Goal: Information Seeking & Learning: Learn about a topic

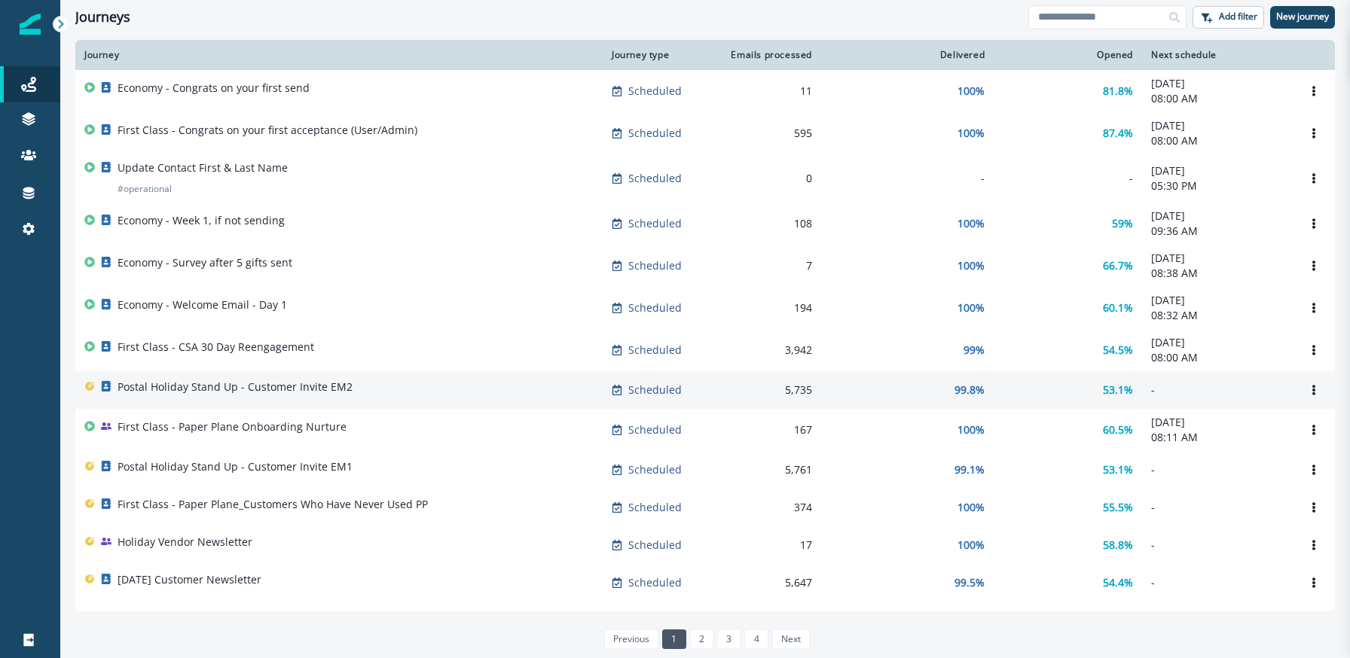
click at [279, 406] on td "Postal Holiday Stand Up - Customer Invite EM2" at bounding box center [338, 390] width 527 height 38
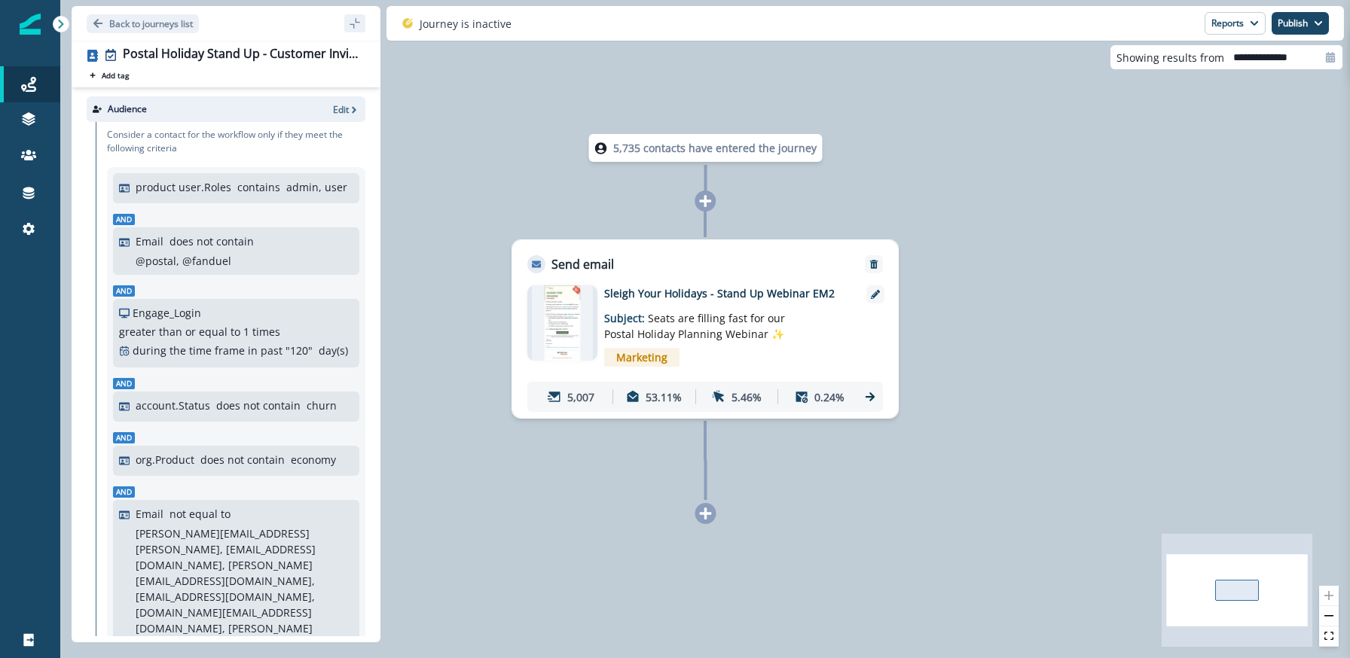
click at [558, 338] on img at bounding box center [562, 322] width 61 height 75
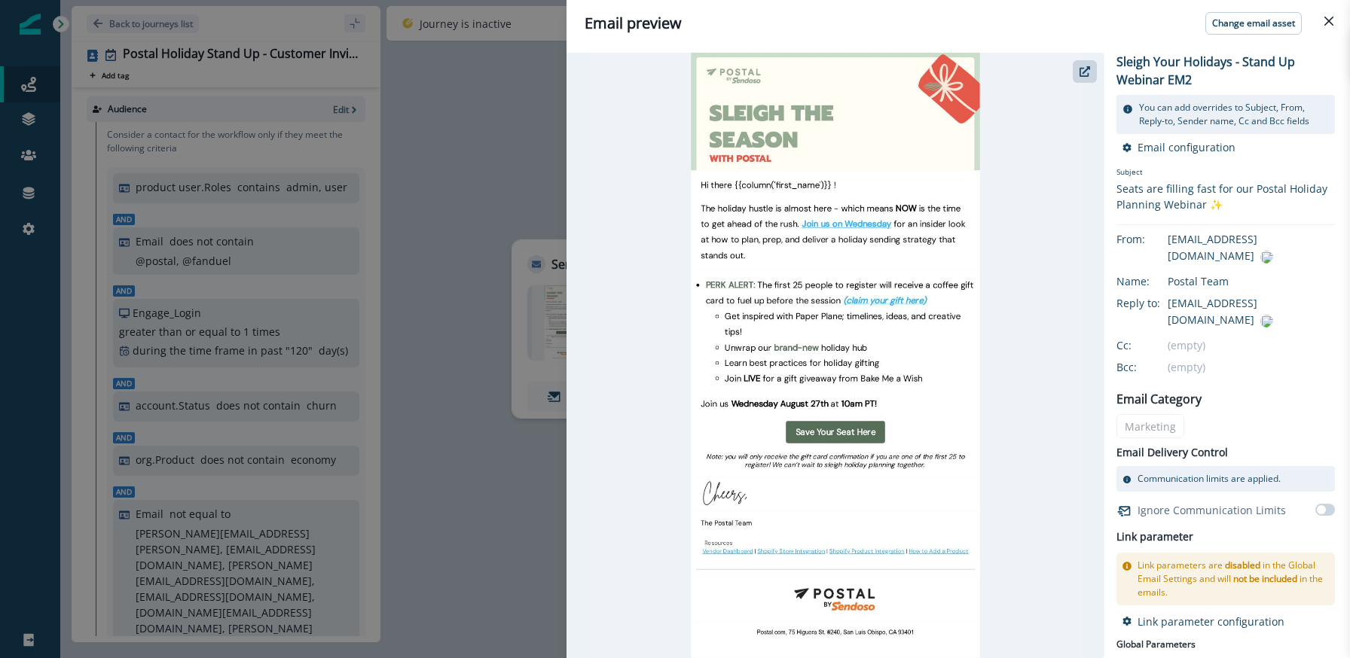
click at [463, 395] on div "Email preview Change email asset Sleigh Your Holidays - Stand Up Webinar EM2 Yo…" at bounding box center [675, 329] width 1350 height 658
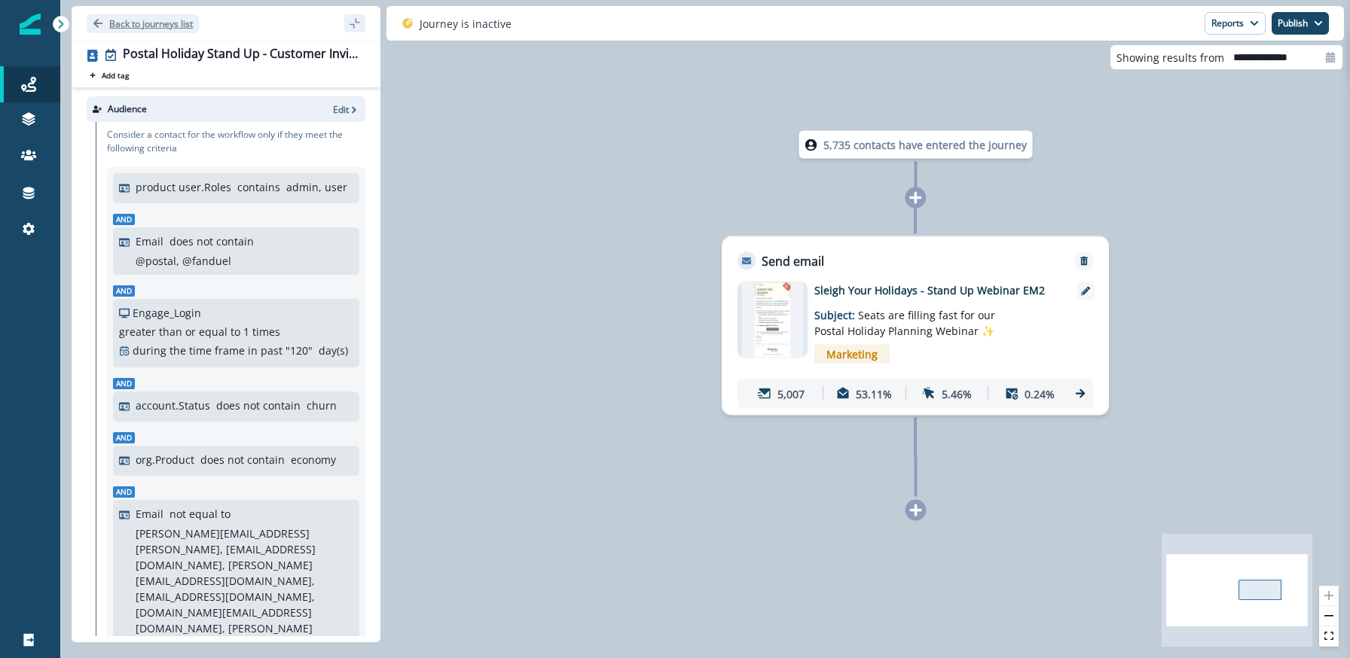
click at [103, 26] on button "Back to journeys list" at bounding box center [143, 23] width 112 height 19
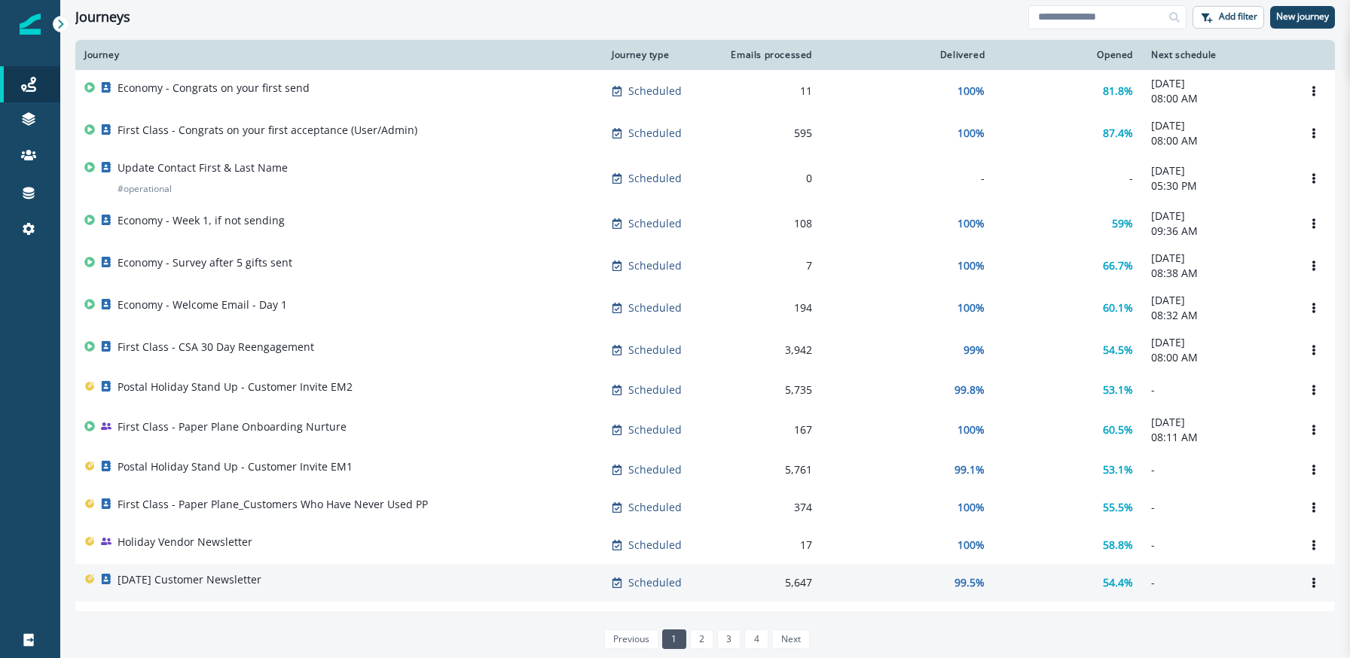
click at [256, 585] on p "[DATE] Customer Newsletter" at bounding box center [190, 579] width 144 height 15
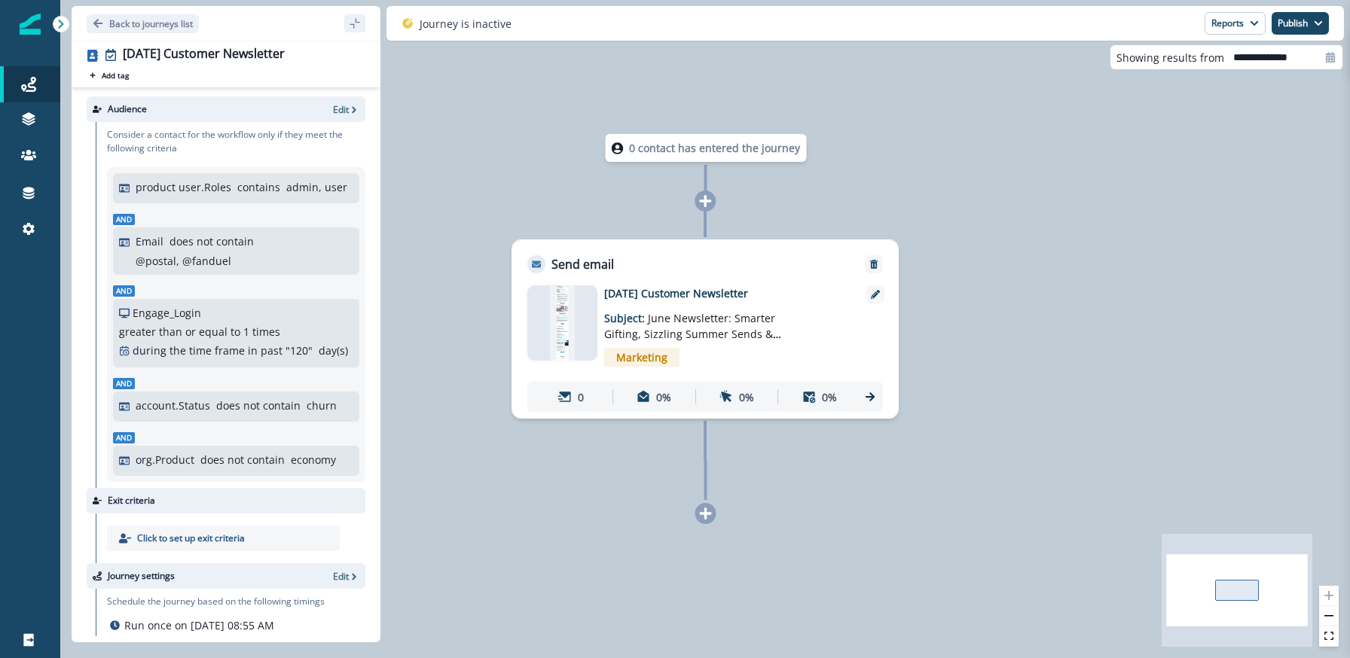
click at [575, 327] on img at bounding box center [563, 322] width 26 height 75
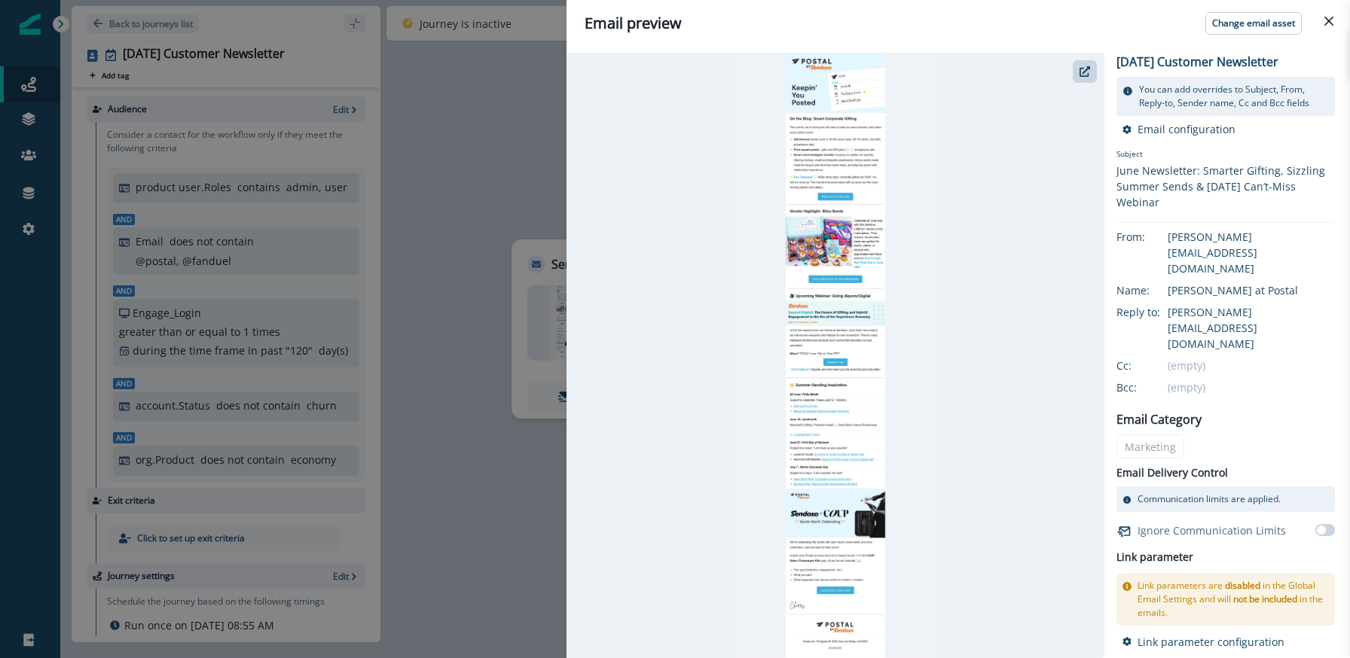
click at [841, 266] on img at bounding box center [836, 356] width 204 height 606
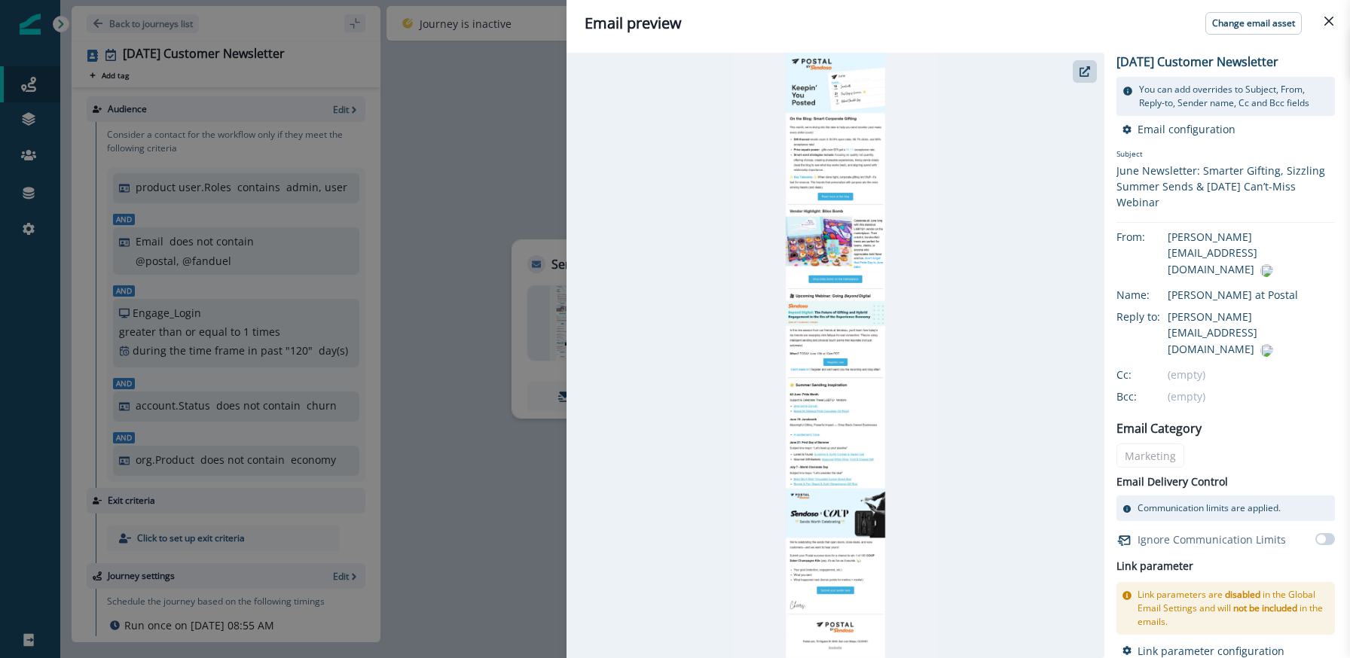
click at [814, 237] on img at bounding box center [836, 356] width 204 height 606
click at [822, 295] on img at bounding box center [836, 356] width 204 height 606
click at [1088, 75] on icon "button" at bounding box center [1084, 71] width 11 height 11
click at [400, 58] on div "Email preview Change email asset [DATE] Customer Newsletter You can add overrid…" at bounding box center [675, 329] width 1350 height 658
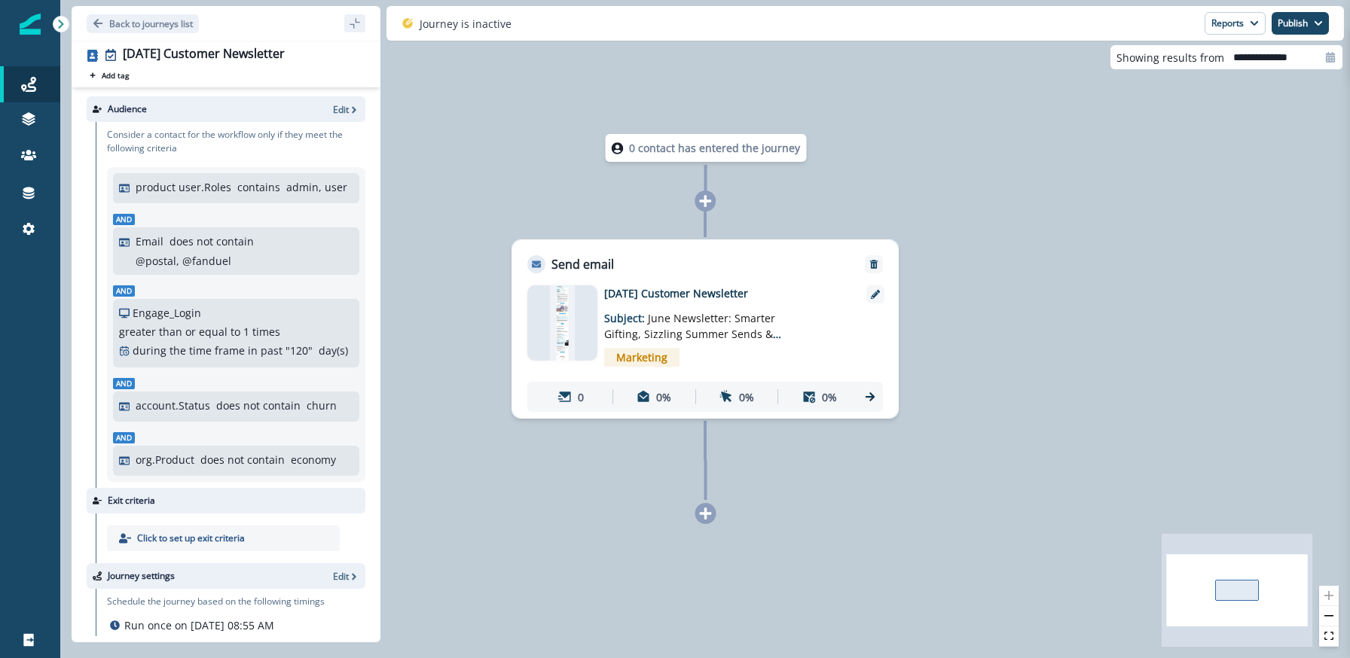
click at [116, 32] on div "Back to journeys list" at bounding box center [226, 23] width 309 height 35
click at [114, 30] on button "Back to journeys list" at bounding box center [143, 23] width 112 height 19
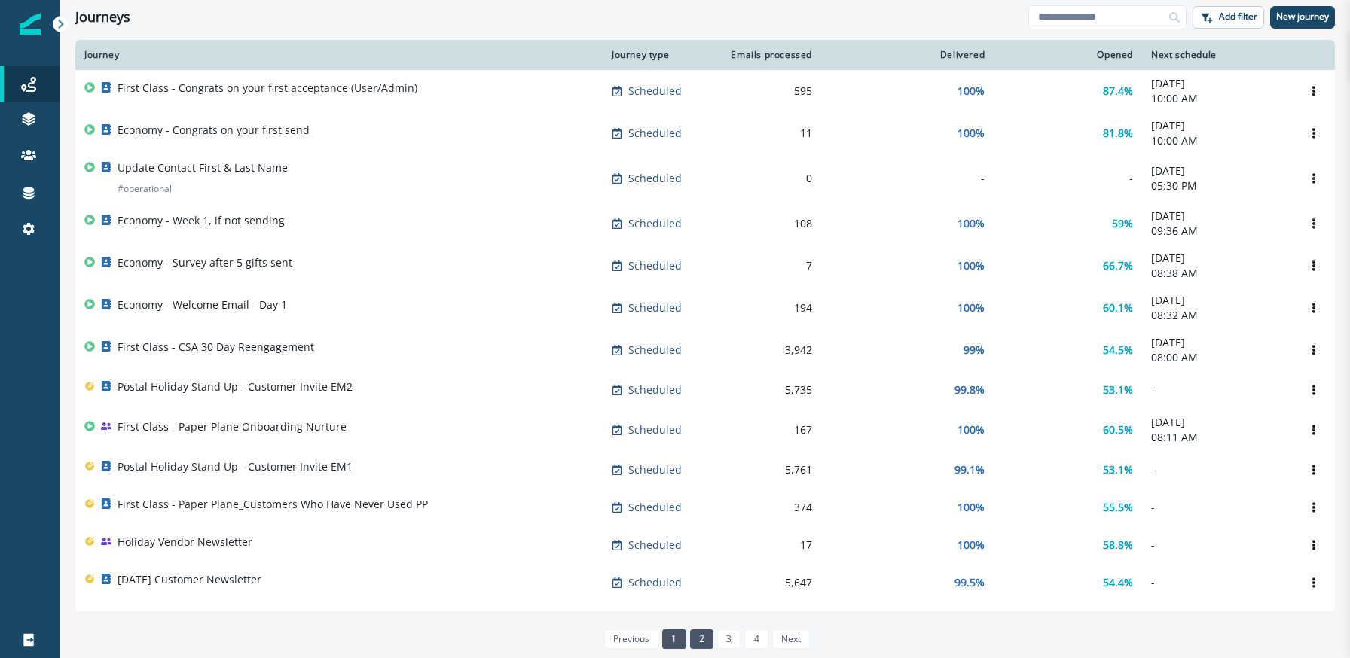
click at [707, 640] on link "2" at bounding box center [701, 640] width 23 height 20
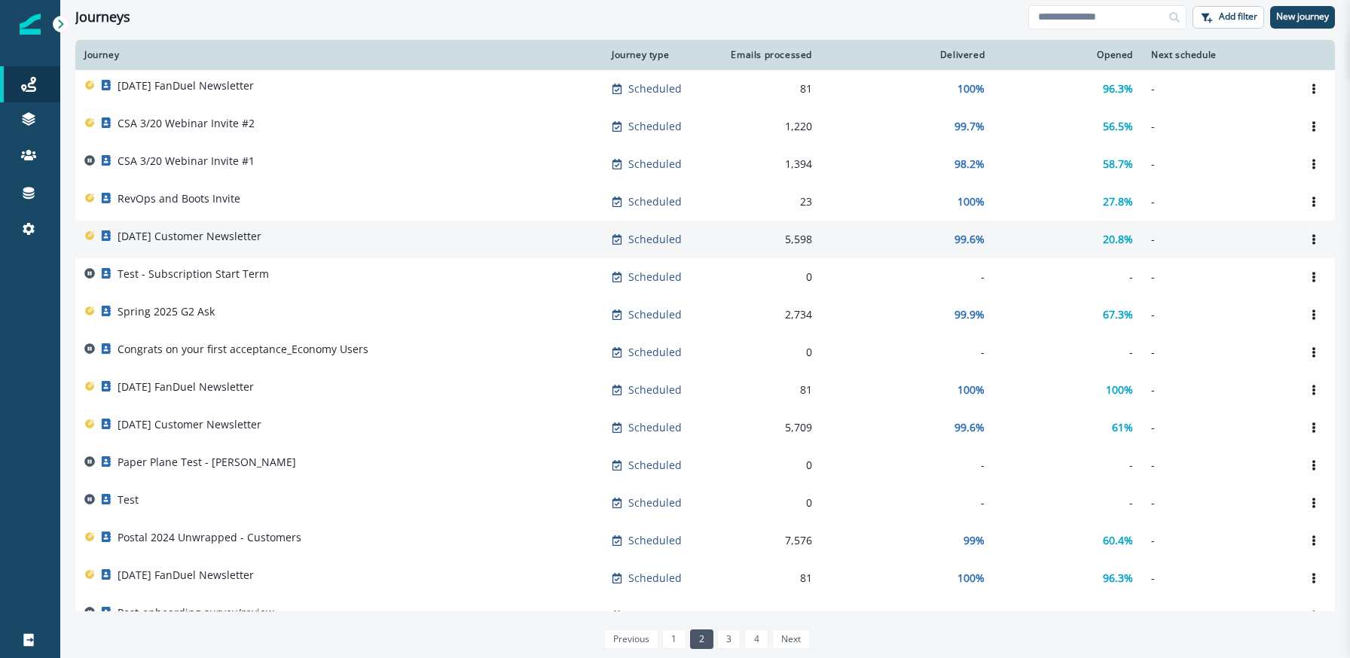
click at [261, 245] on div "[DATE] Customer Newsletter" at bounding box center [190, 239] width 144 height 21
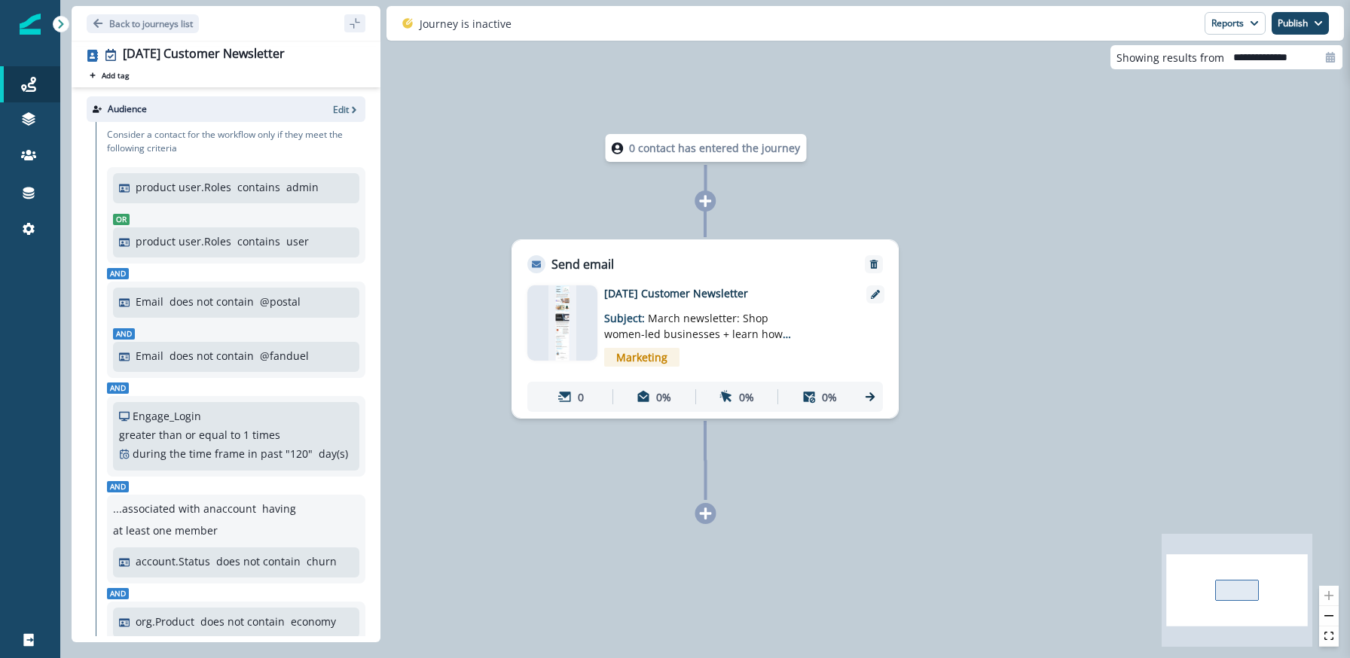
click at [572, 322] on img at bounding box center [562, 322] width 29 height 75
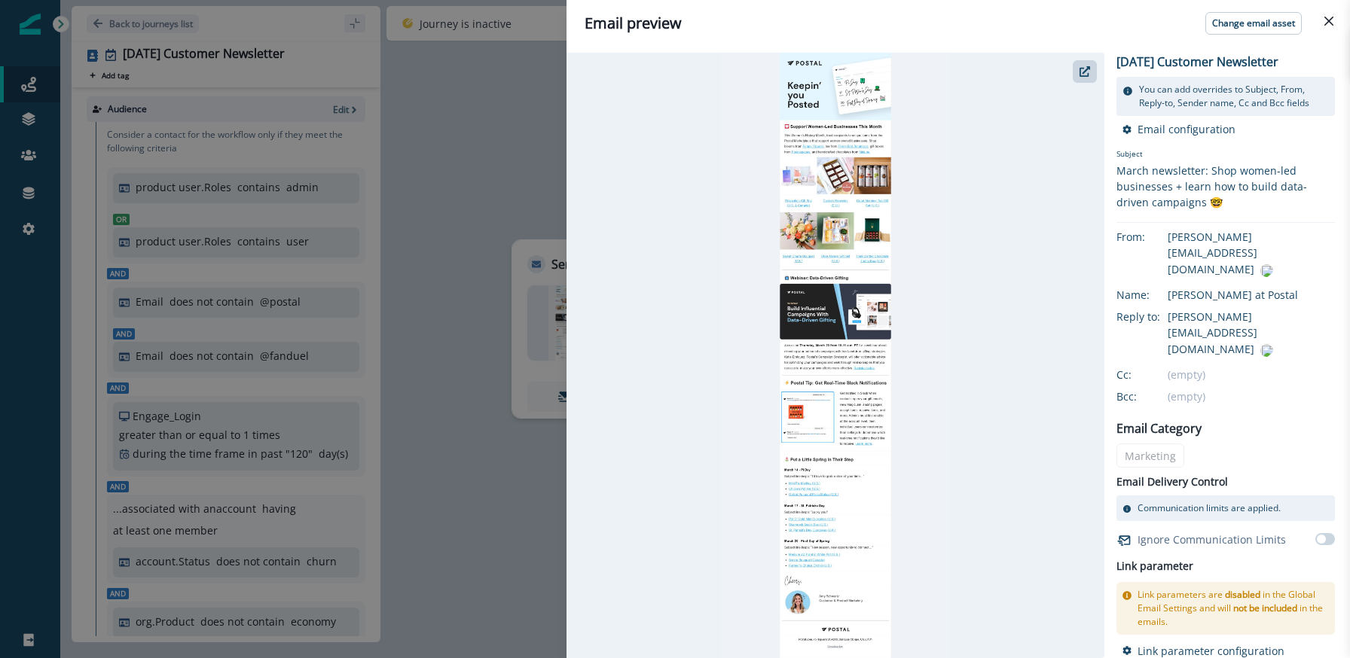
click at [360, 152] on div "Email preview Change email asset [DATE] Customer Newsletter You can add overrid…" at bounding box center [675, 329] width 1350 height 658
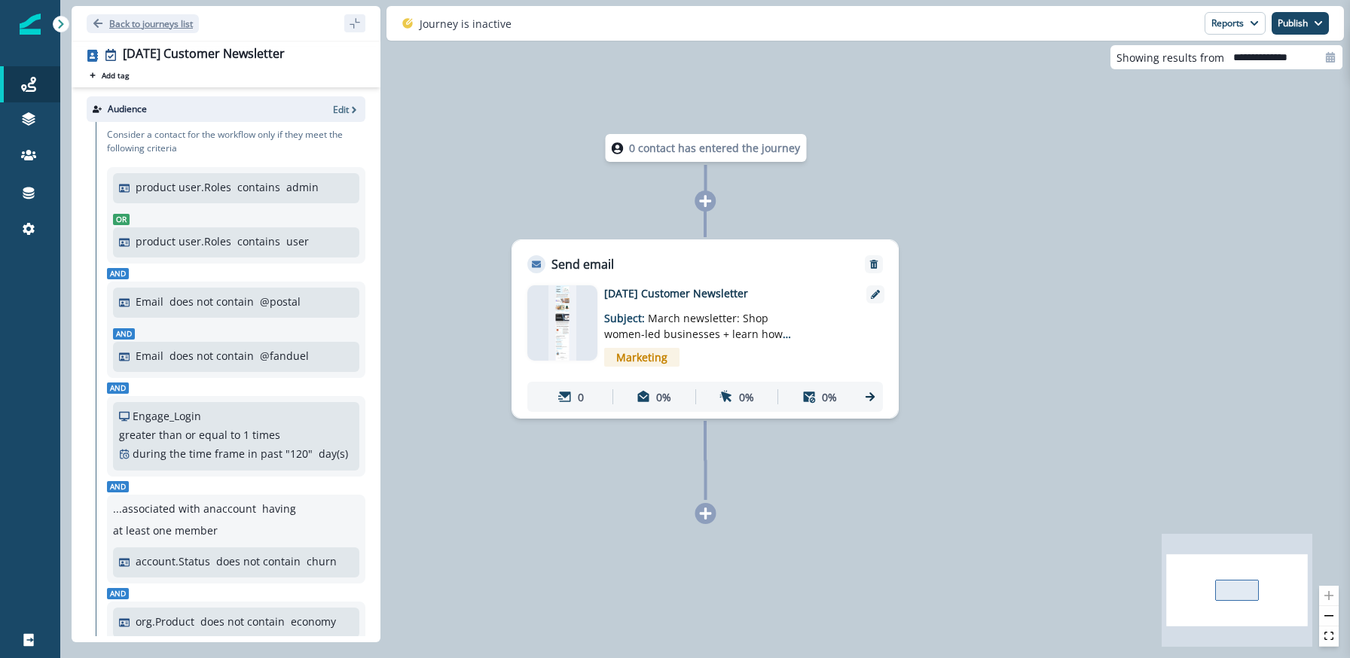
click at [152, 14] on button "Back to journeys list" at bounding box center [143, 23] width 112 height 19
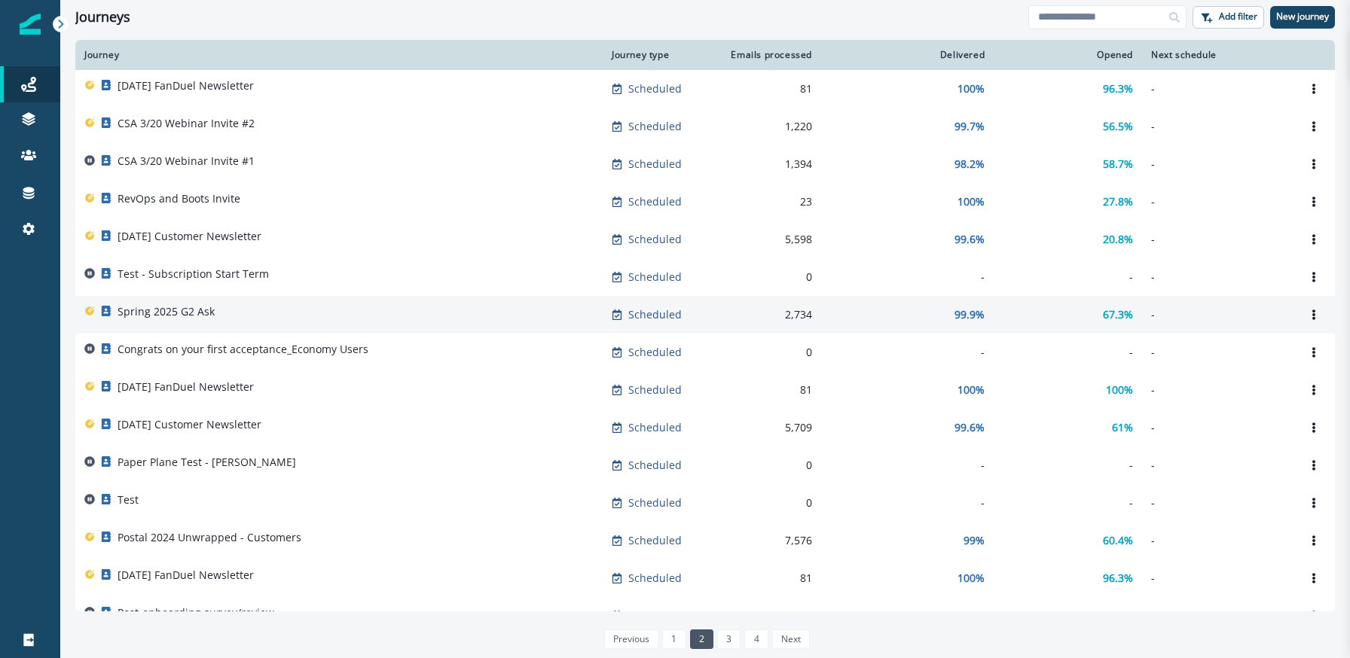
click at [557, 310] on div "Spring 2025 G2 Ask" at bounding box center [338, 314] width 509 height 21
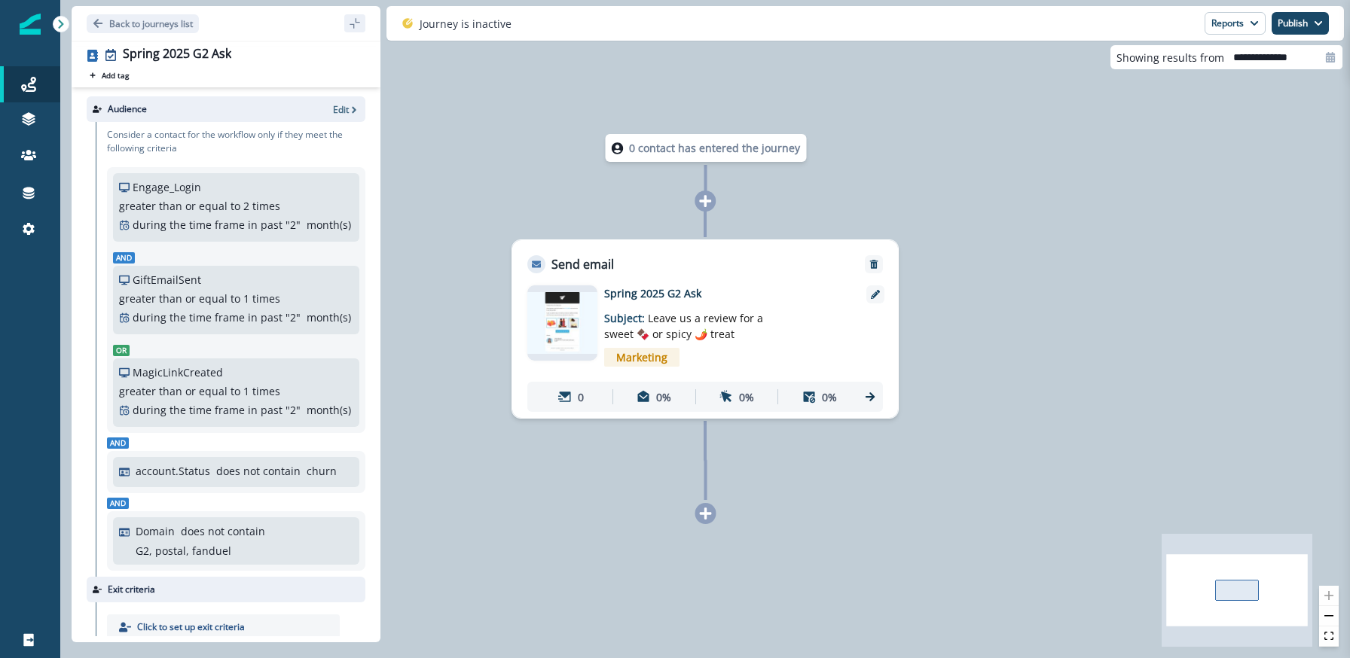
click at [557, 310] on img at bounding box center [562, 323] width 70 height 63
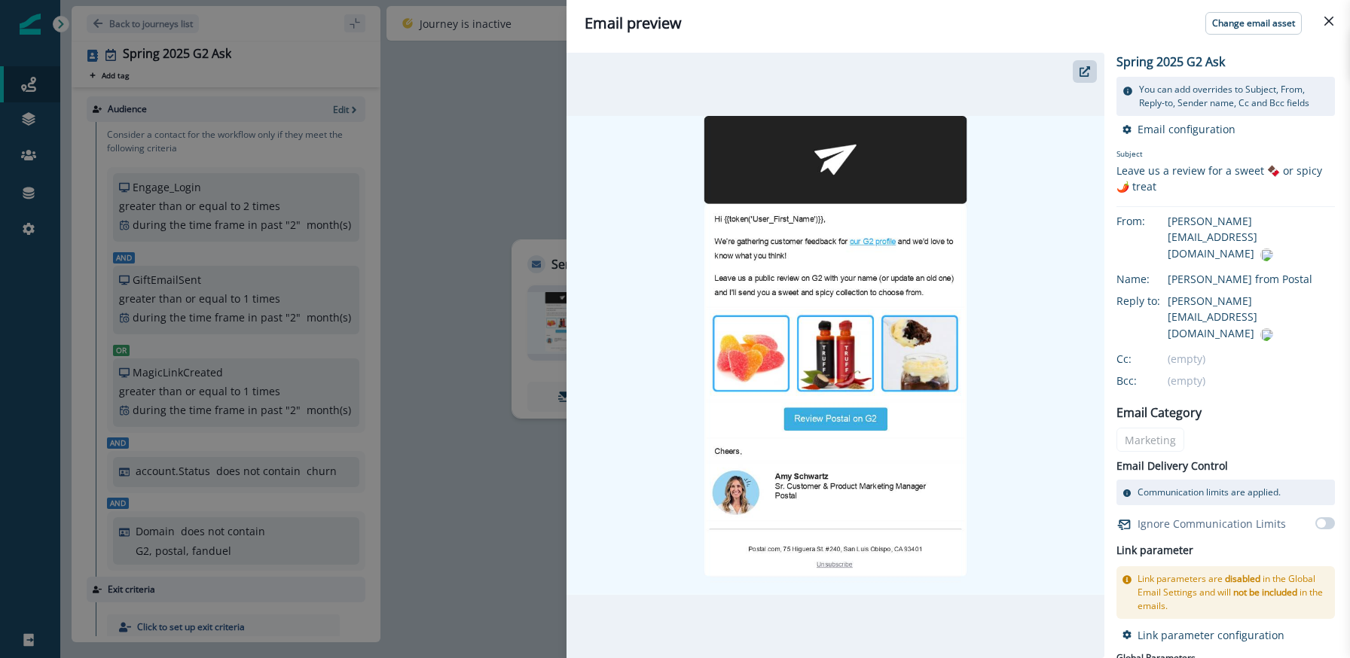
click at [512, 298] on div "Email preview Change email asset Spring 2025 G2 Ask You can add overrides to Su…" at bounding box center [675, 329] width 1350 height 658
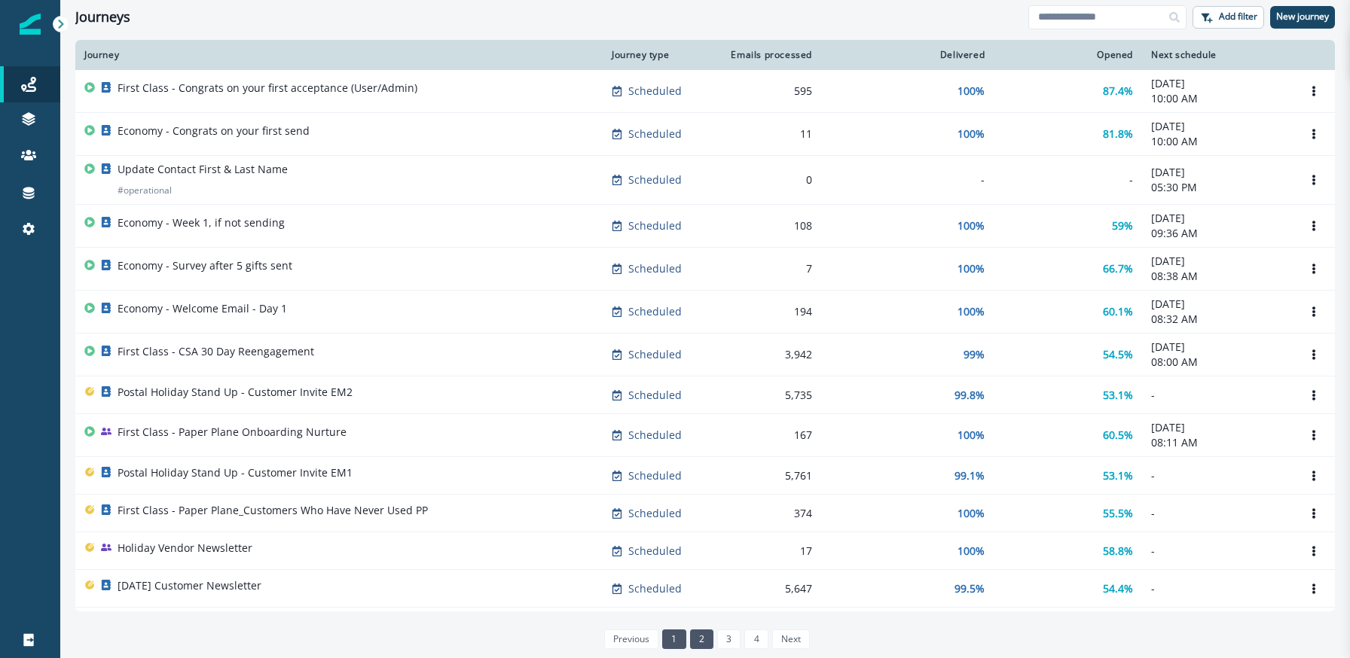
click at [710, 637] on link "2" at bounding box center [701, 640] width 23 height 20
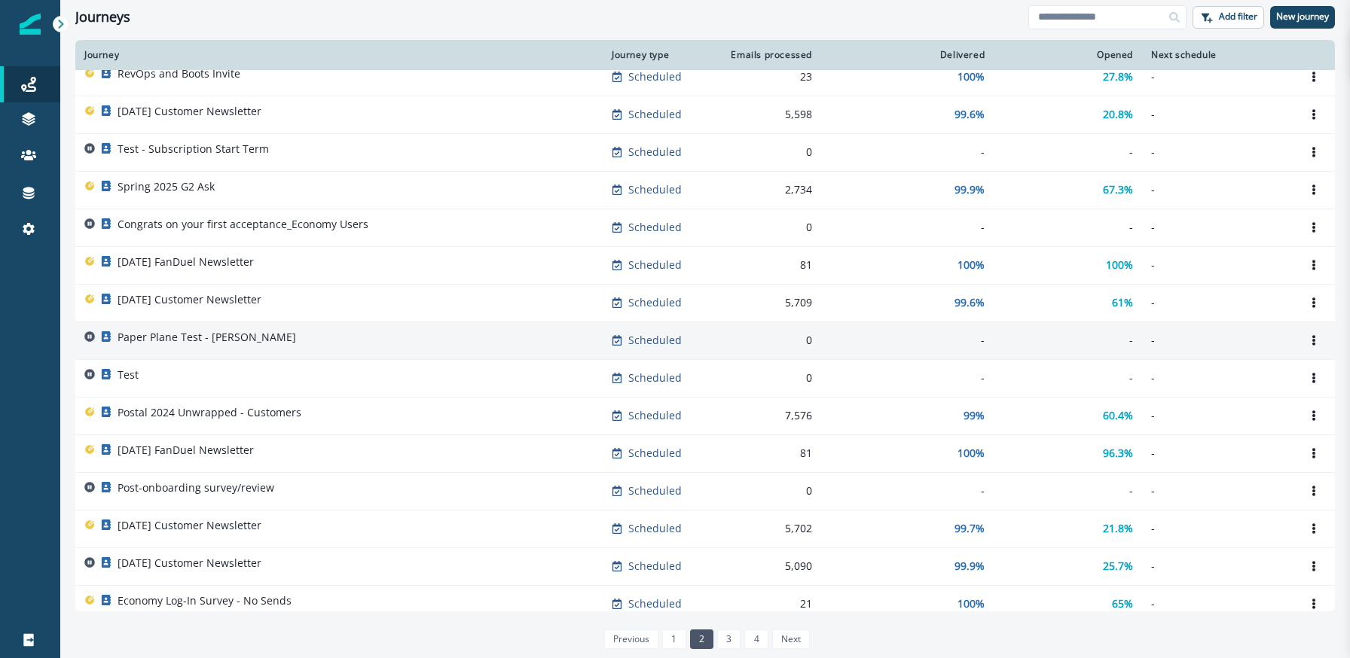
scroll to position [41, 0]
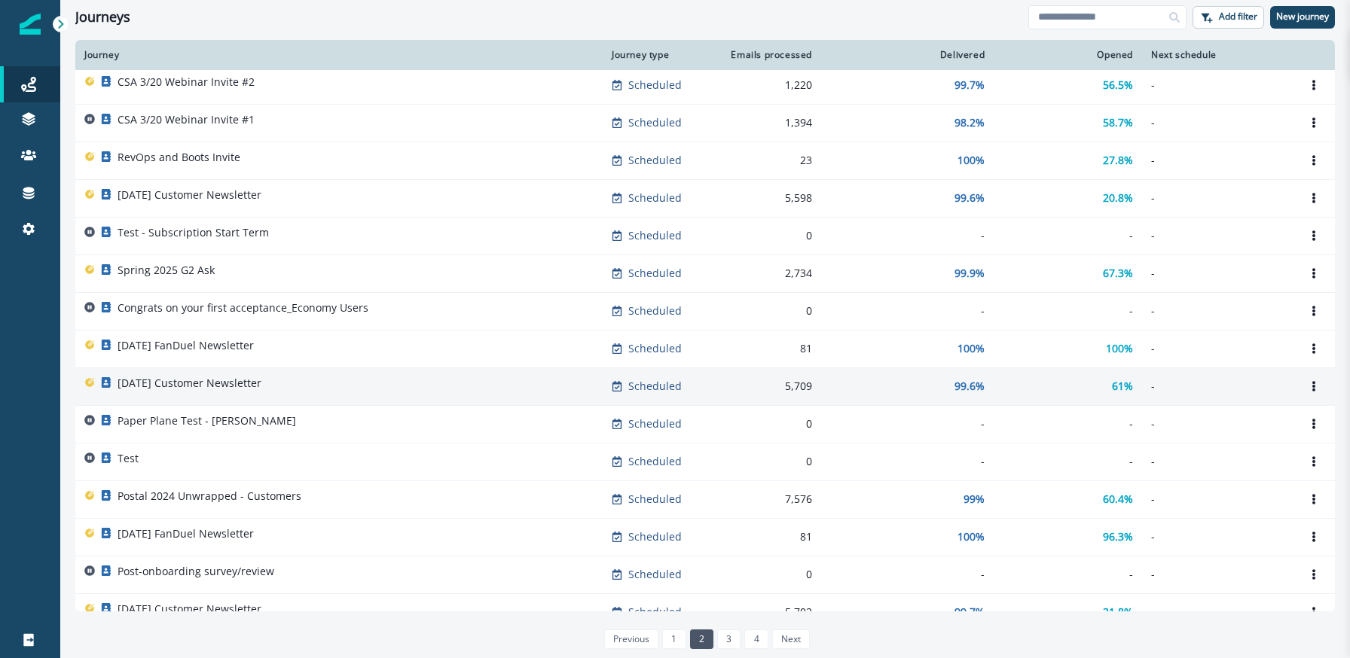
click at [260, 383] on p "[DATE] Customer Newsletter" at bounding box center [190, 383] width 144 height 15
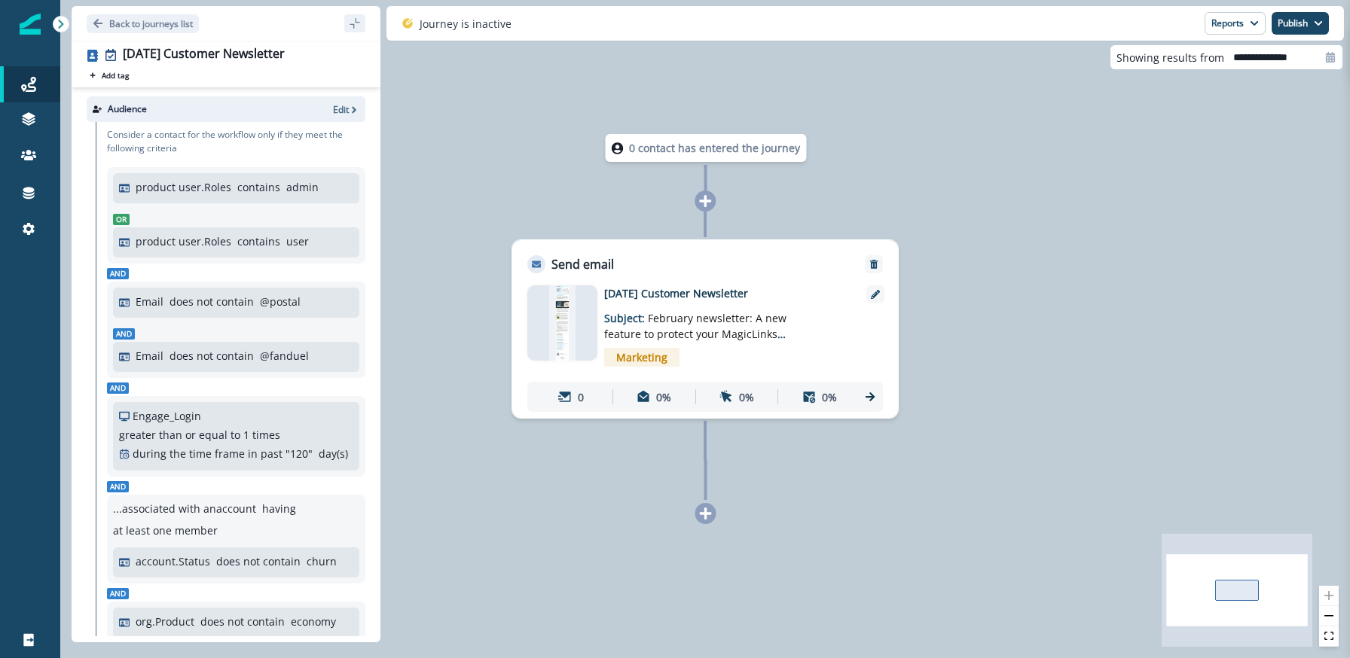
click at [574, 310] on img at bounding box center [562, 322] width 26 height 75
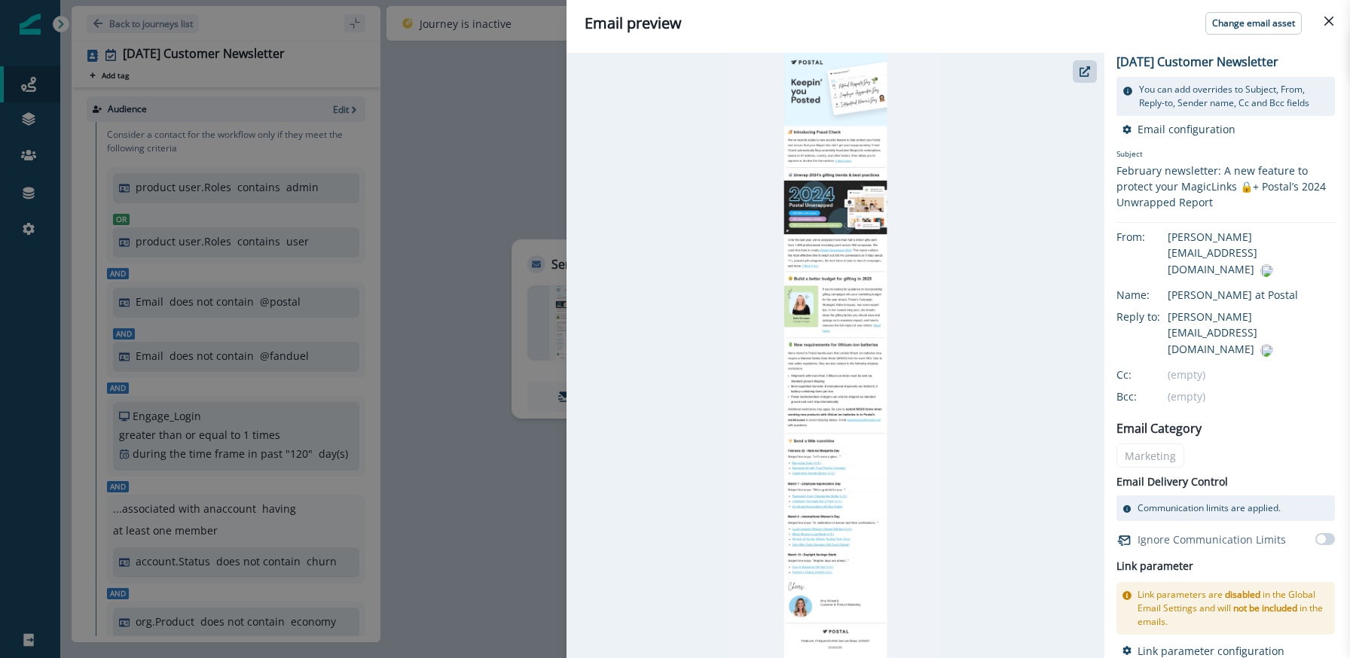
click at [483, 195] on div "Email preview Change email asset February 2025 Customer Newsletter You can add …" at bounding box center [675, 329] width 1350 height 658
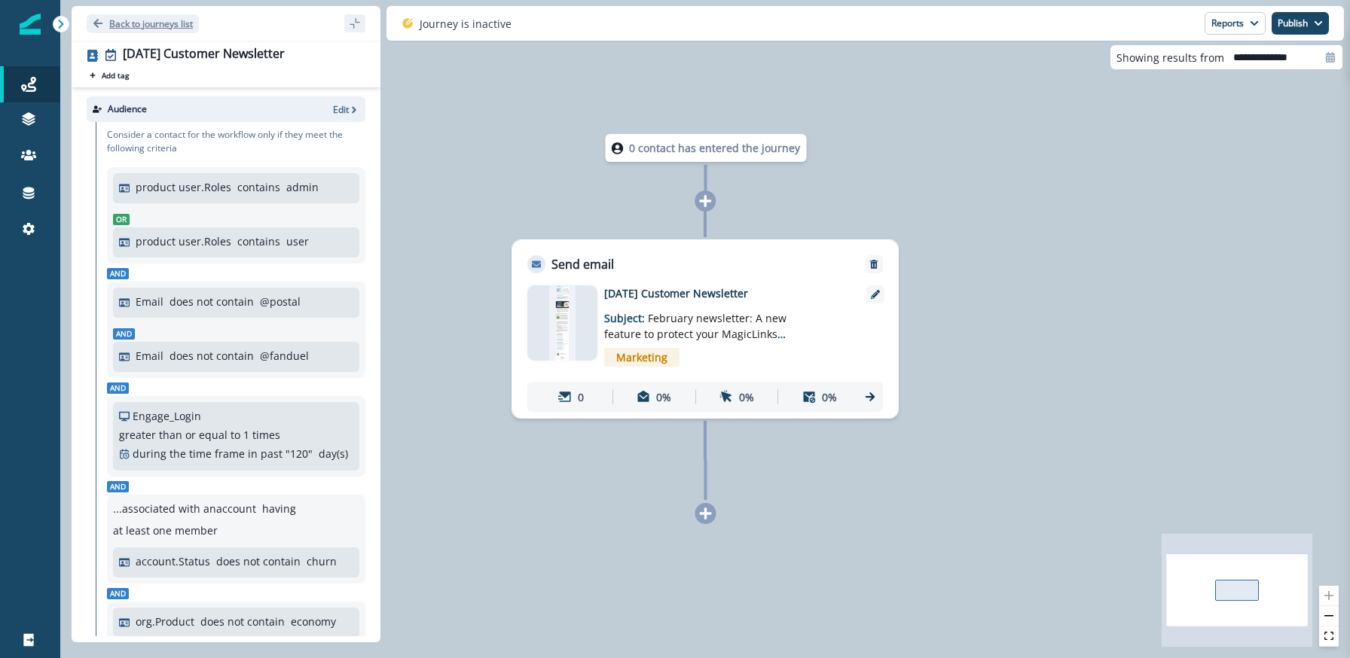
click at [151, 31] on button "Back to journeys list" at bounding box center [143, 23] width 112 height 19
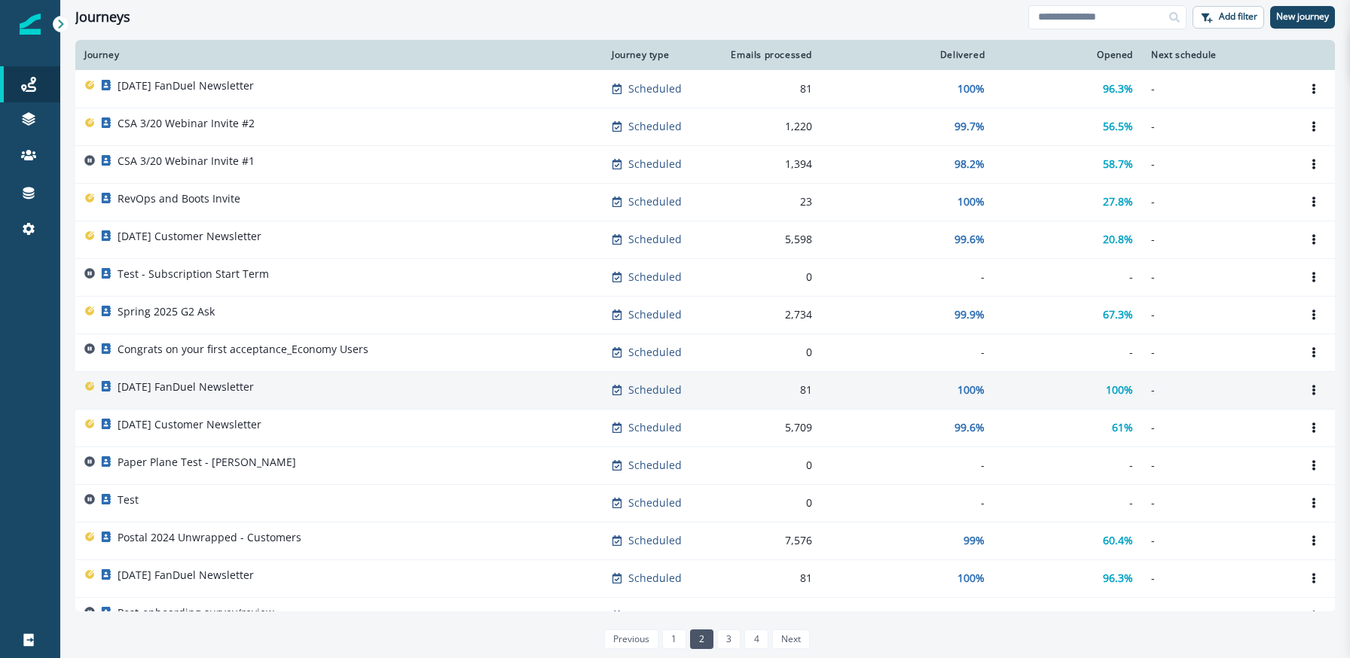
click at [215, 386] on p "[DATE] FanDuel Newsletter" at bounding box center [186, 387] width 136 height 15
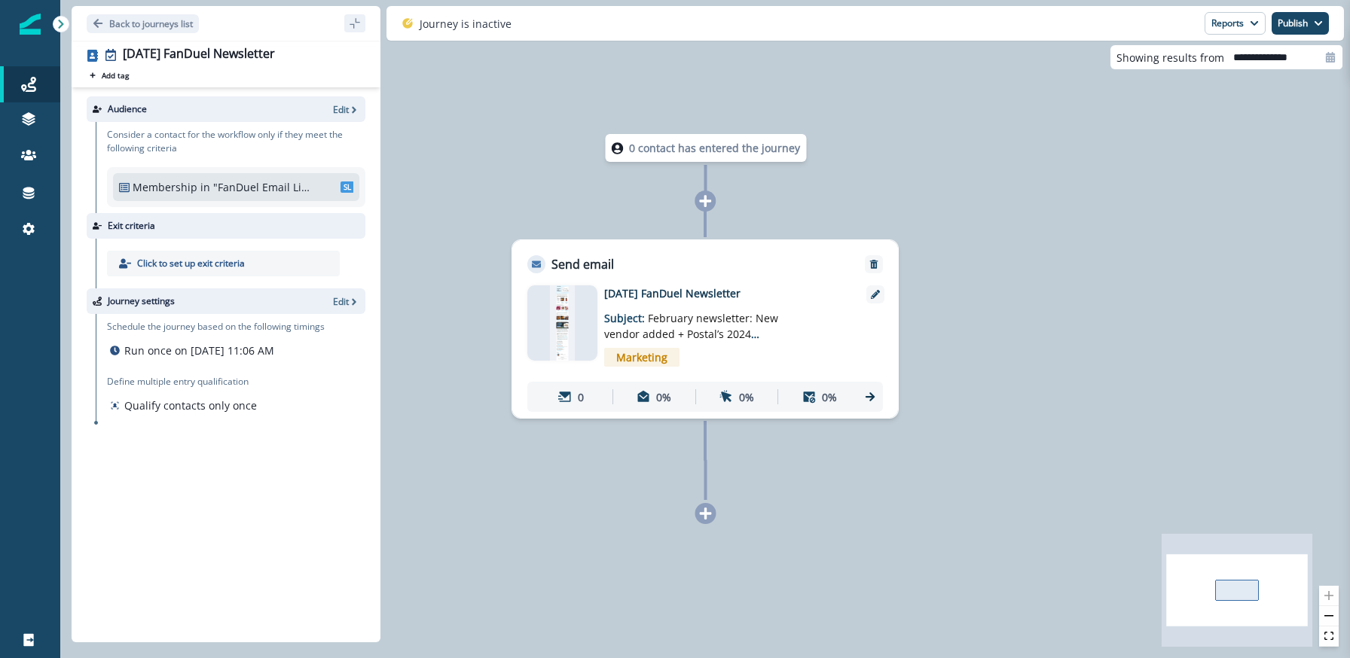
click at [588, 309] on div at bounding box center [562, 322] width 70 height 75
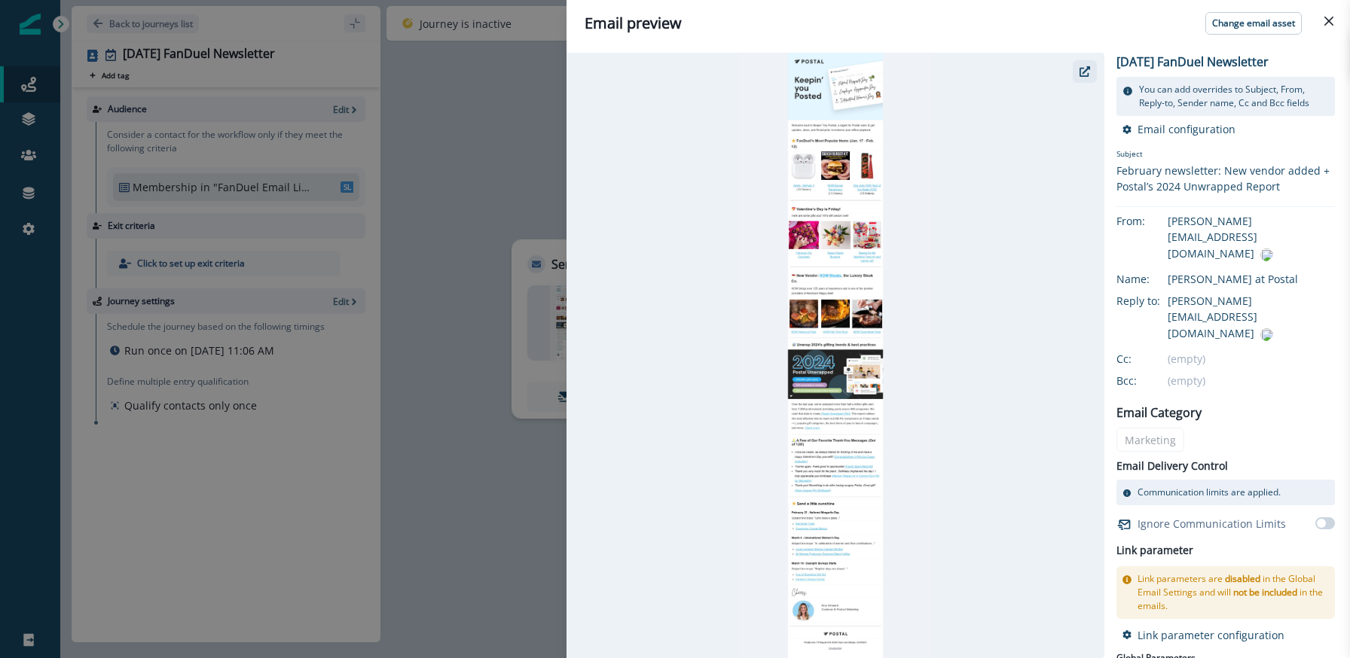
click at [1086, 73] on icon "button" at bounding box center [1084, 71] width 11 height 11
click at [464, 292] on div "Email preview Change email asset February 2025 FanDuel Newsletter You can add o…" at bounding box center [675, 329] width 1350 height 658
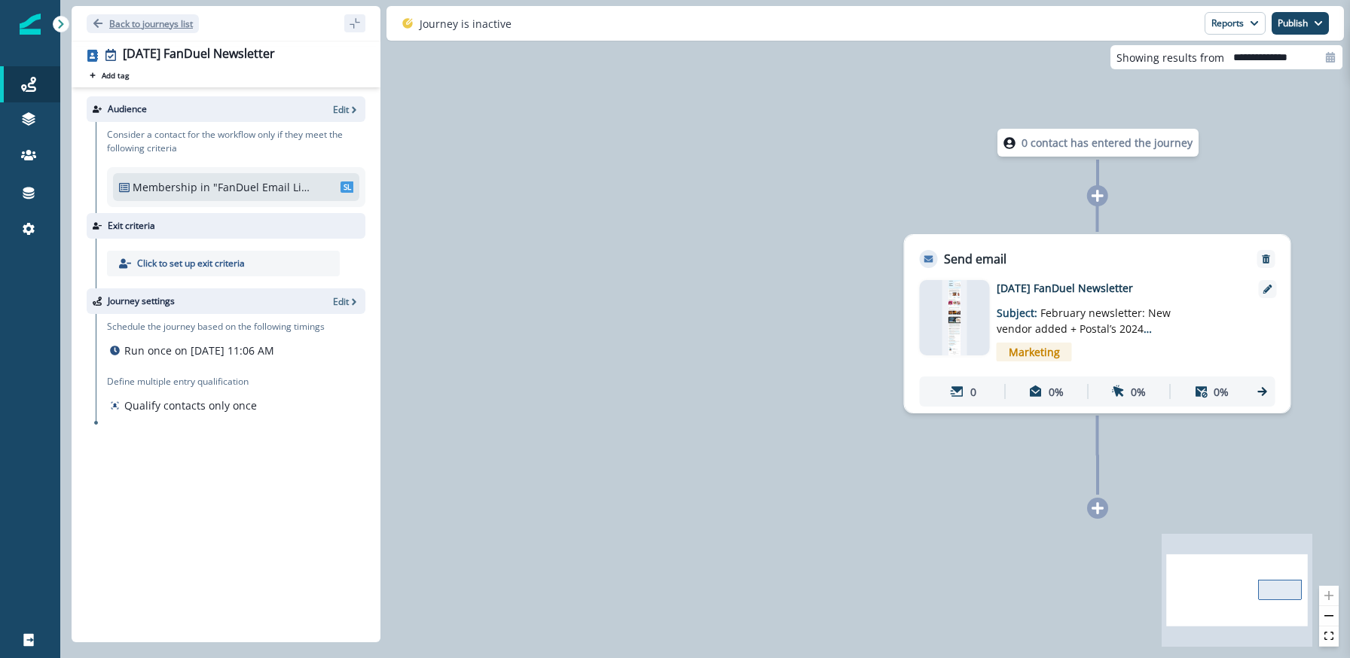
click at [105, 20] on button "Back to journeys list" at bounding box center [143, 23] width 112 height 19
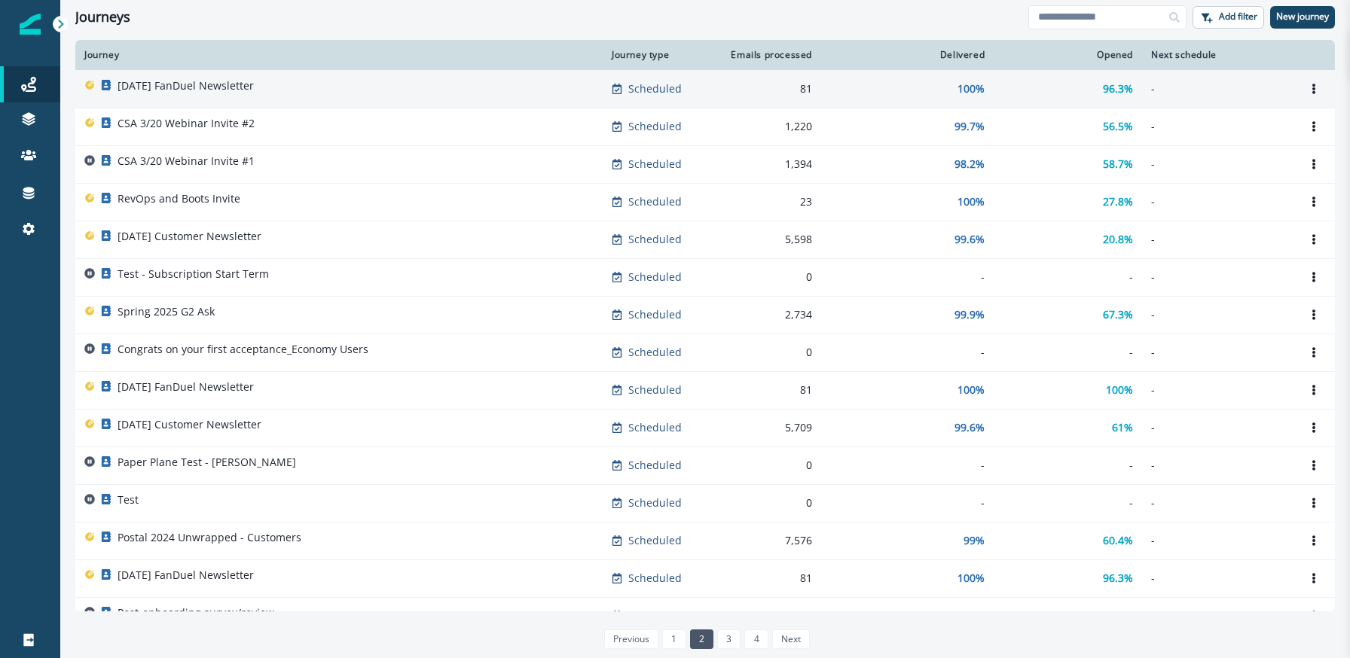
click at [209, 93] on div "[DATE] FanDuel Newsletter" at bounding box center [186, 88] width 136 height 21
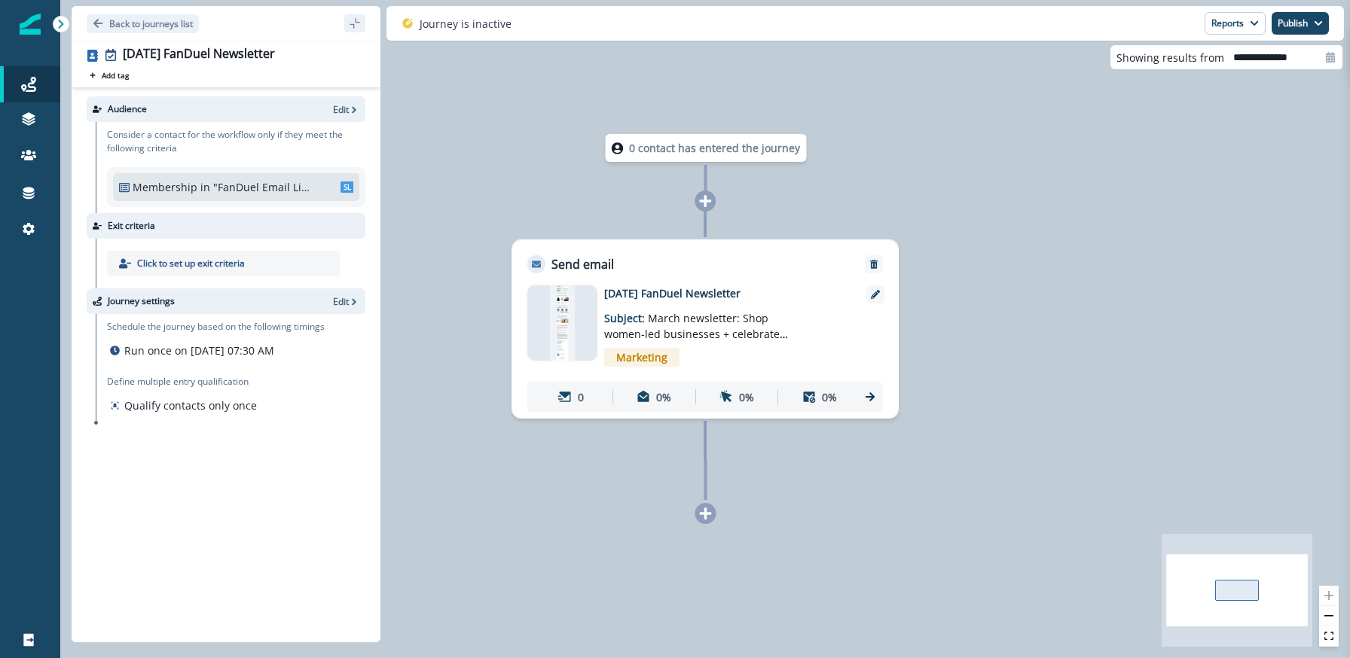
click at [557, 307] on img at bounding box center [562, 322] width 25 height 75
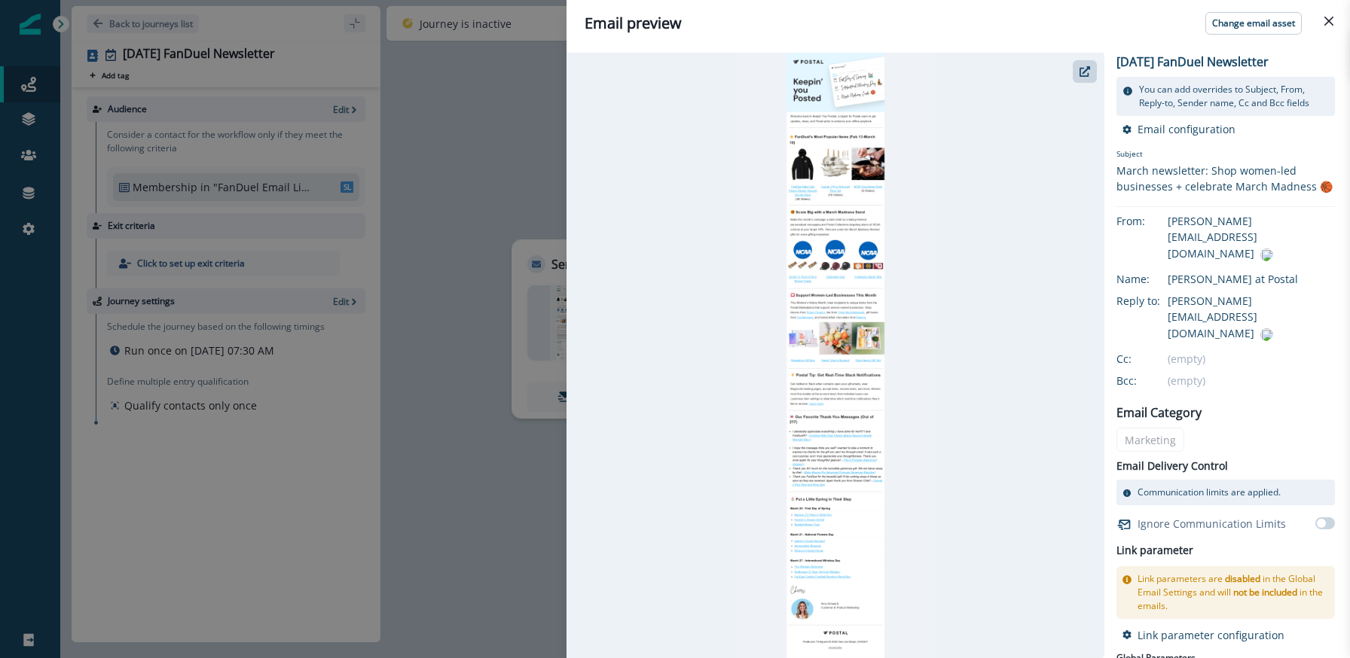
click at [148, 26] on div "Email preview Change email asset March 2025 FanDuel Newsletter You can add over…" at bounding box center [675, 329] width 1350 height 658
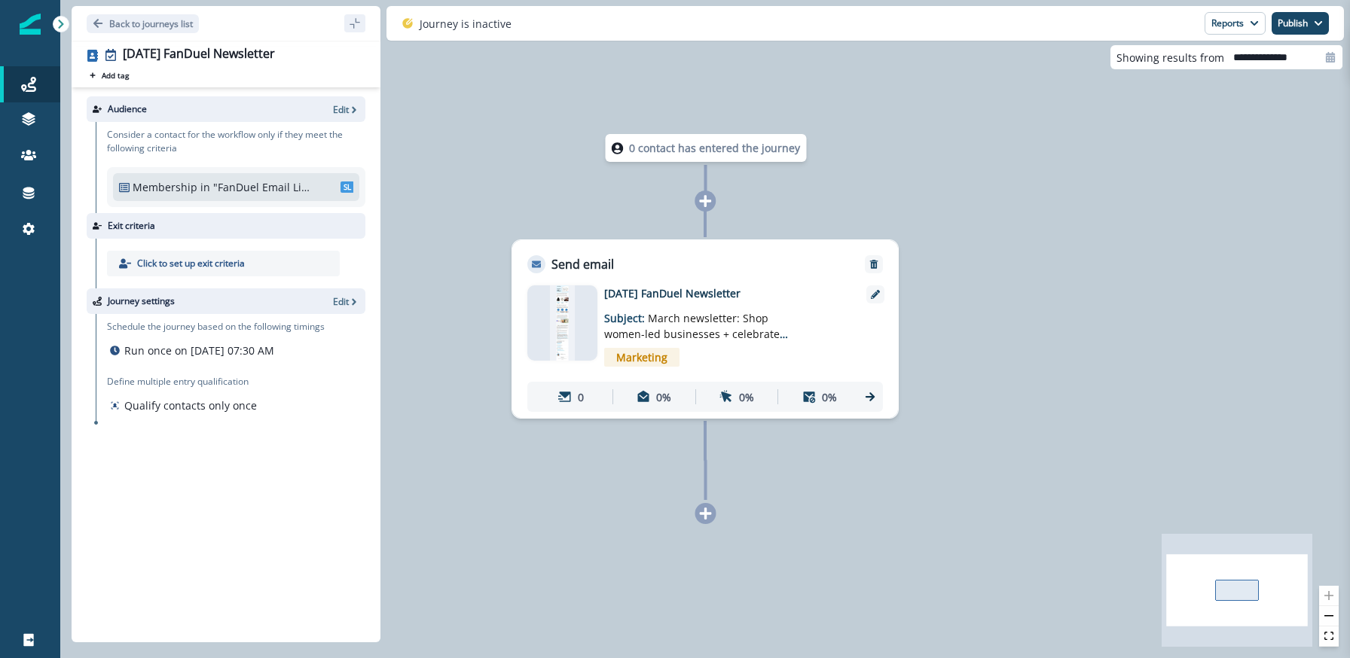
click at [148, 26] on p "Back to journeys list" at bounding box center [151, 23] width 84 height 13
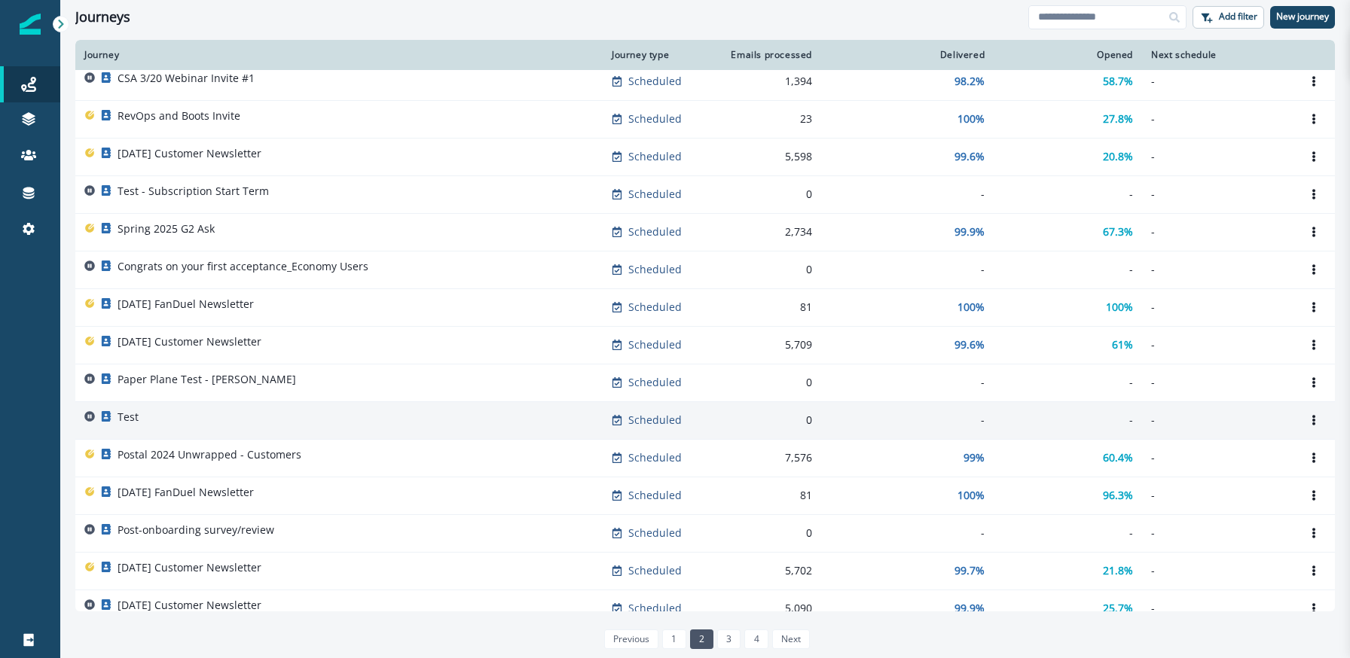
scroll to position [119, 0]
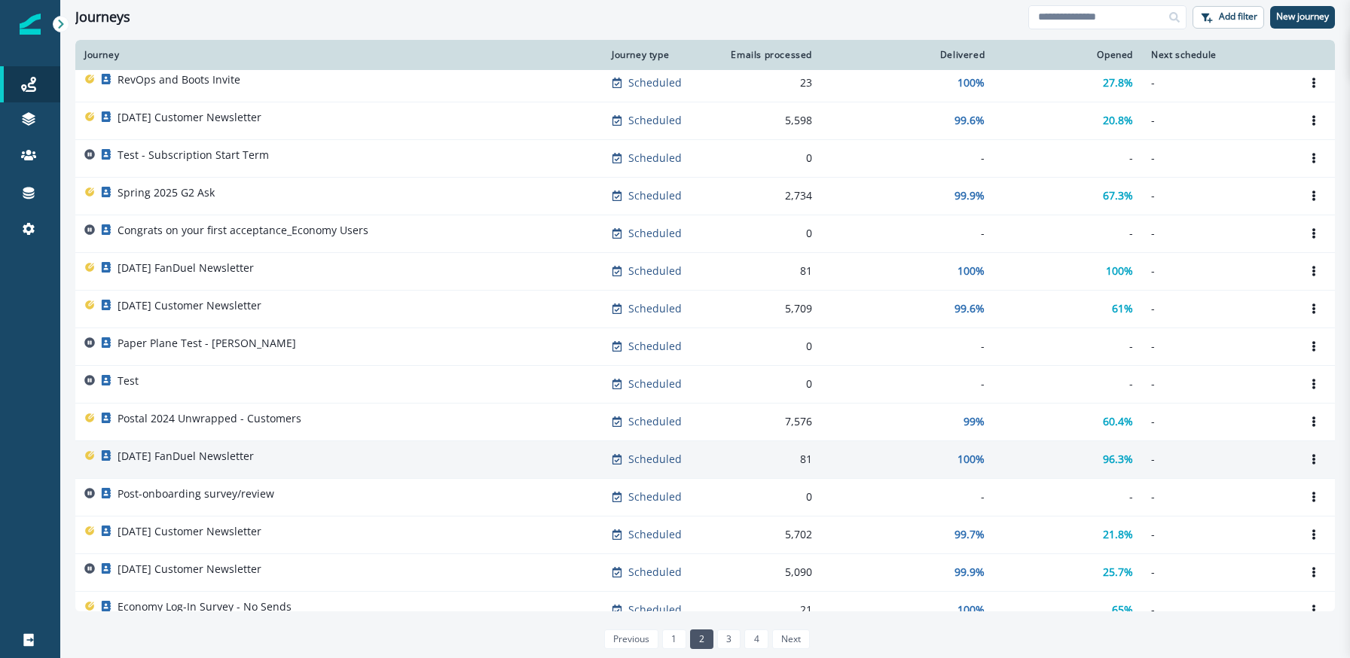
click at [252, 450] on p "[DATE] FanDuel Newsletter" at bounding box center [186, 456] width 136 height 15
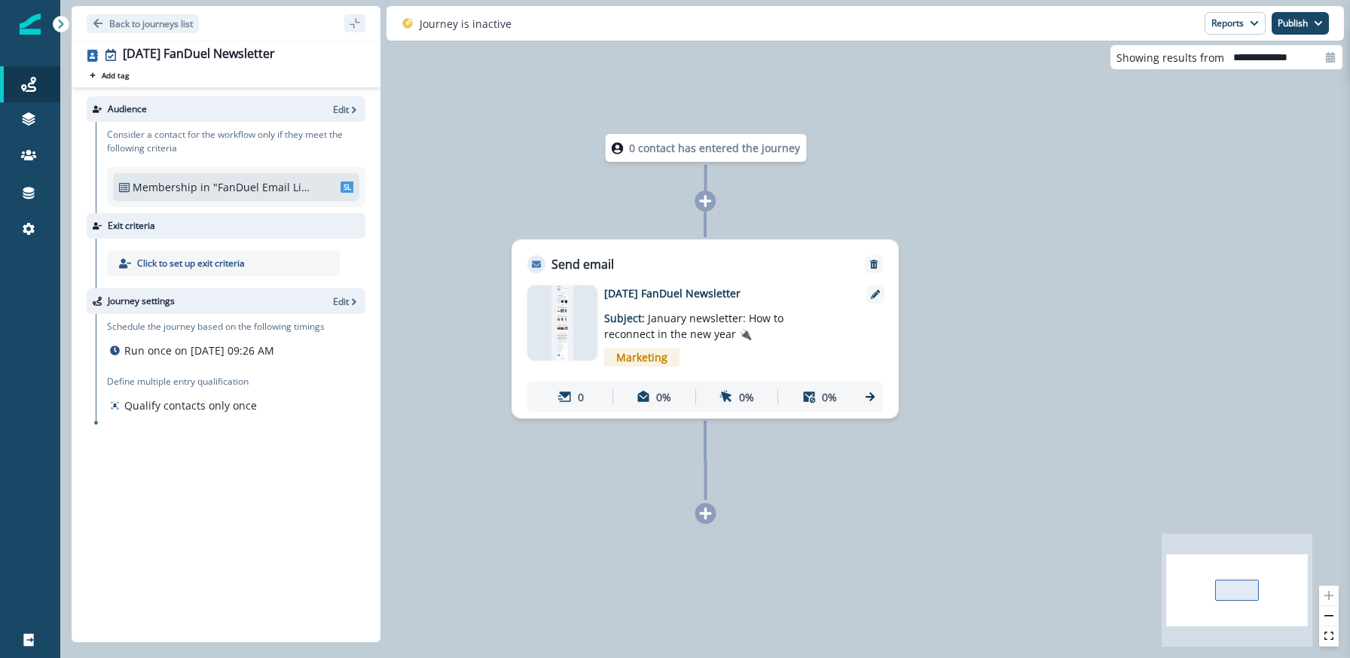
click at [561, 337] on img at bounding box center [562, 322] width 22 height 75
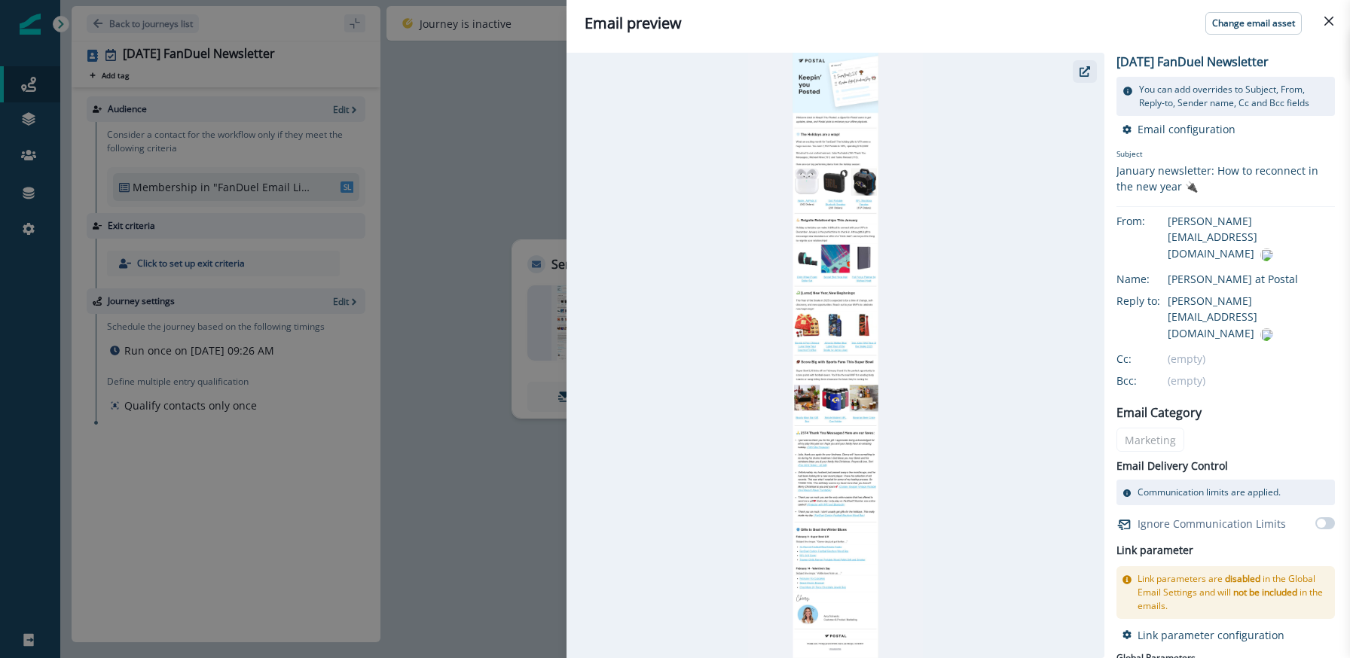
click at [1084, 68] on icon "button" at bounding box center [1084, 71] width 11 height 11
click at [473, 163] on div "Email preview Change email asset January 2025 FanDuel Newsletter You can add ov…" at bounding box center [675, 329] width 1350 height 658
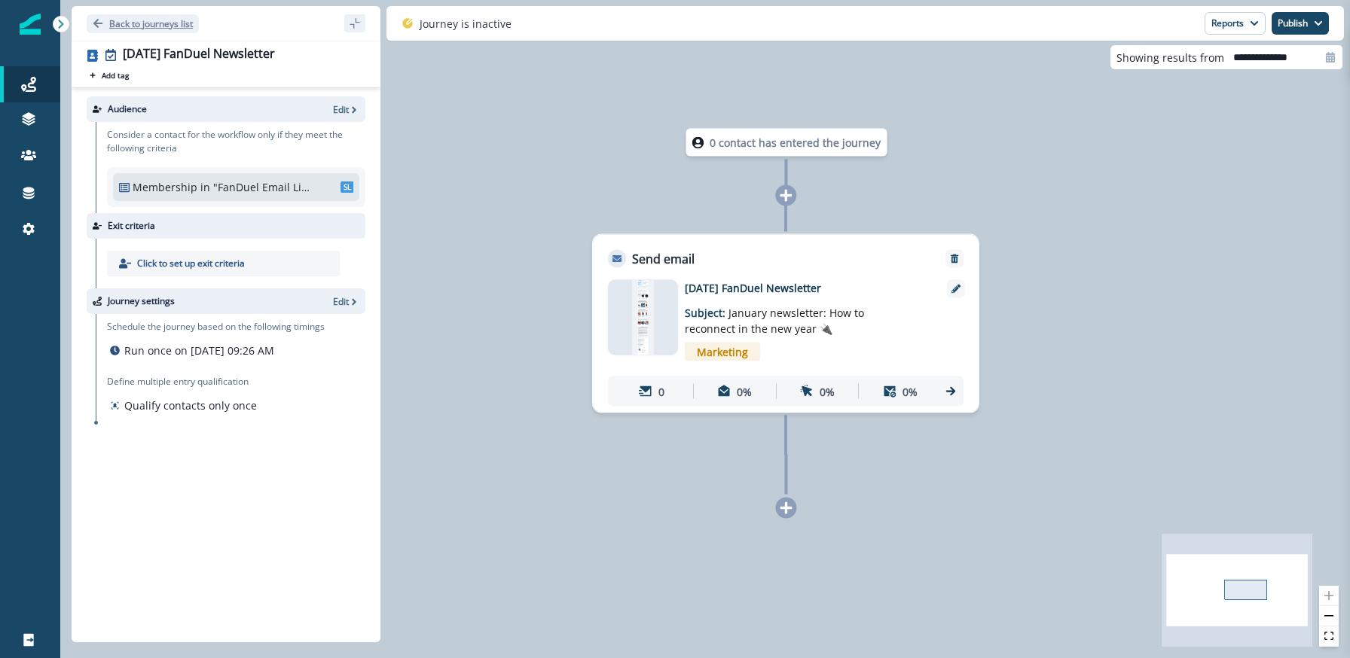
click at [104, 23] on button "Back to journeys list" at bounding box center [143, 23] width 112 height 19
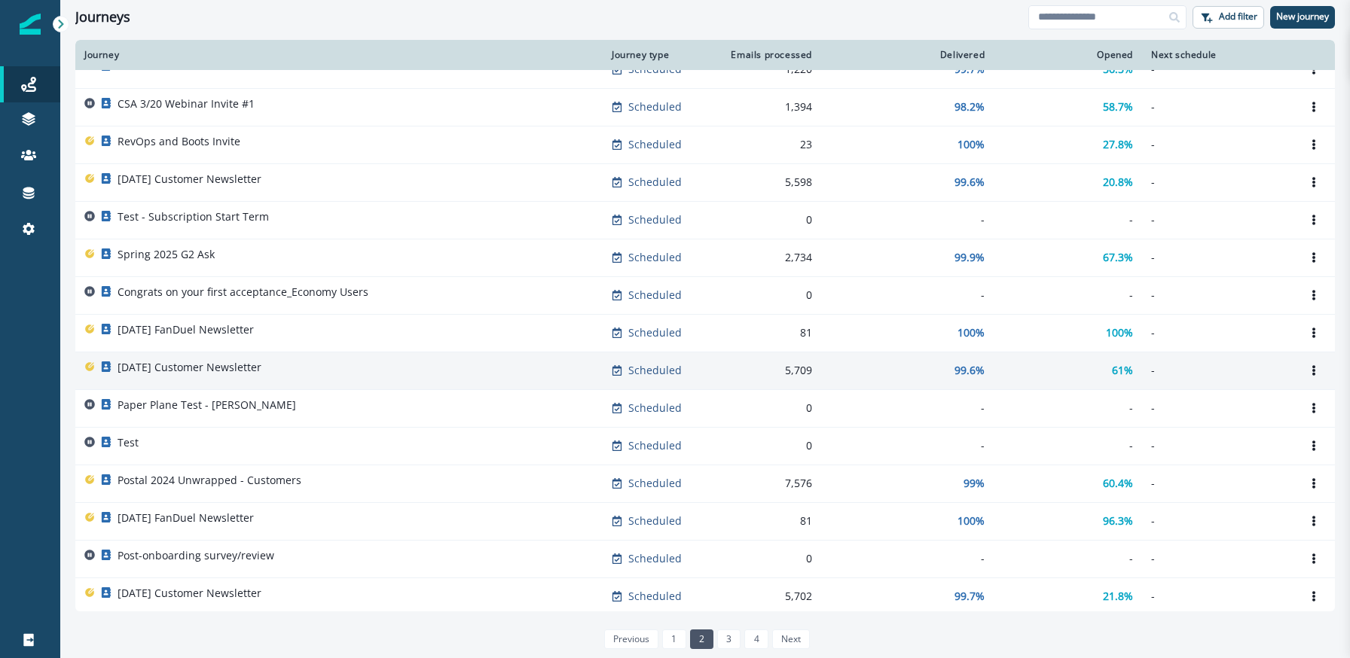
scroll to position [85, 0]
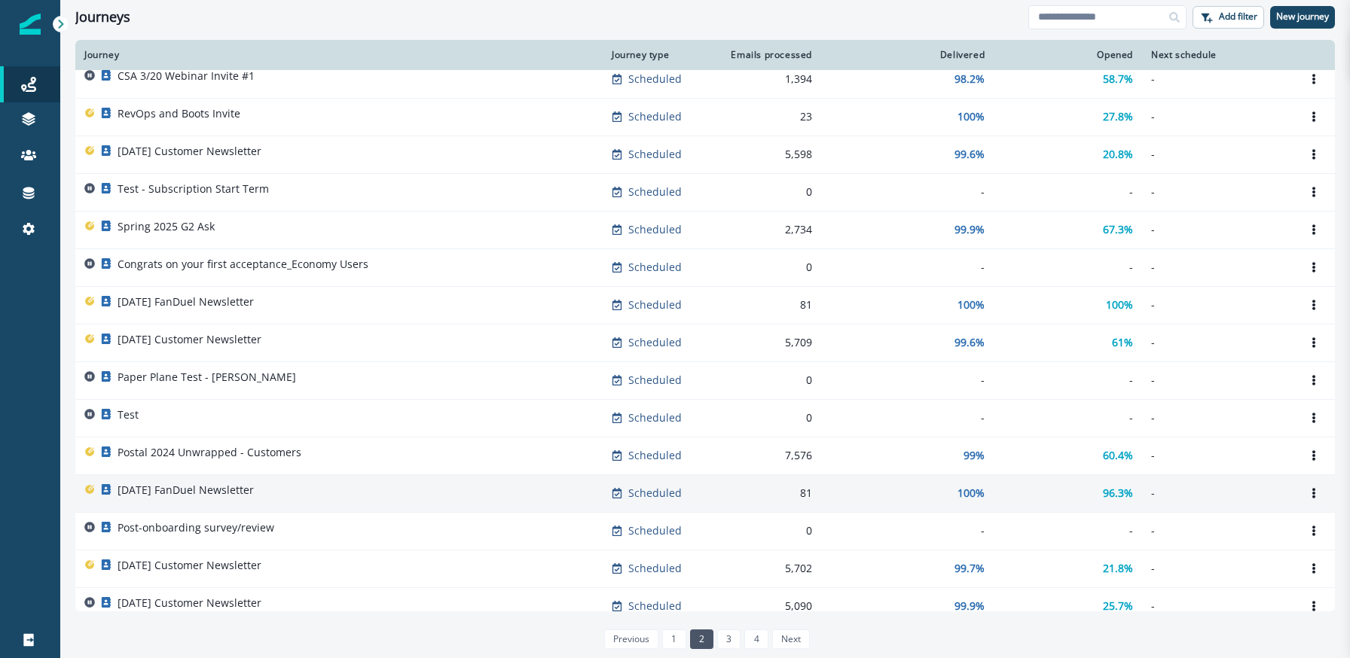
click at [254, 483] on p "[DATE] FanDuel Newsletter" at bounding box center [186, 490] width 136 height 15
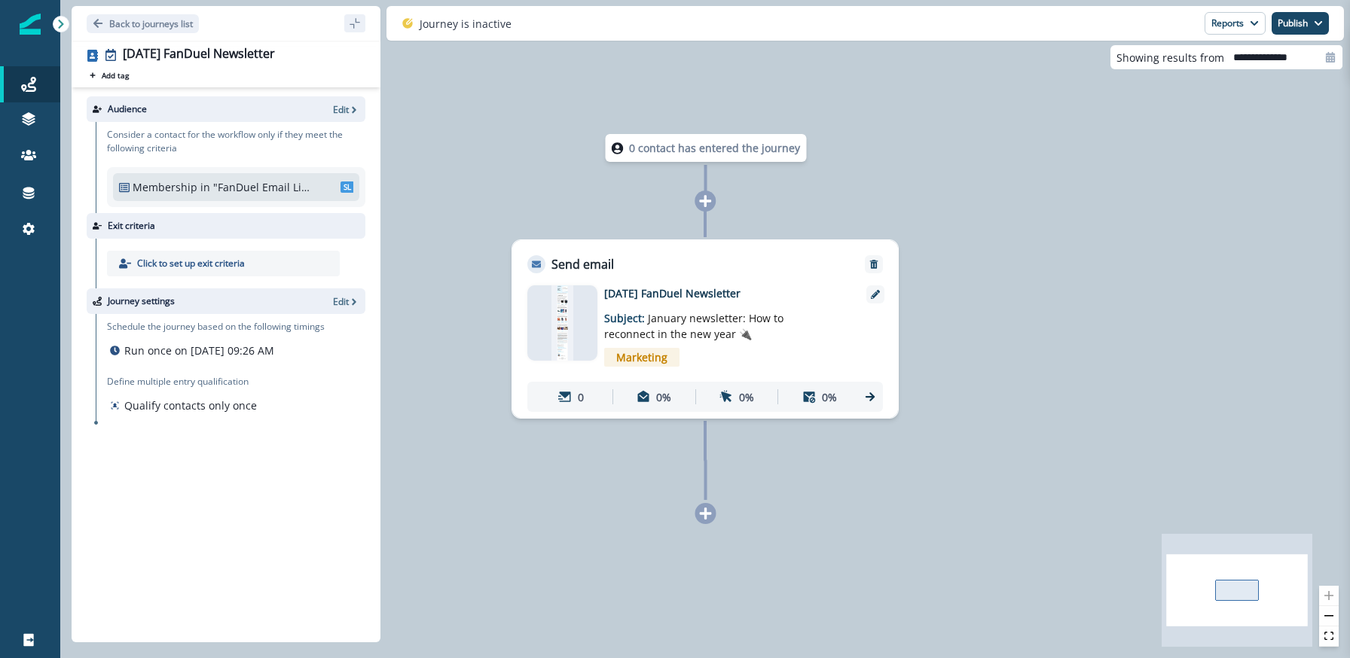
click at [520, 337] on div "Email asset changed, journey reports will be subject to change This asset has o…" at bounding box center [705, 345] width 386 height 145
click at [562, 332] on img at bounding box center [562, 322] width 22 height 75
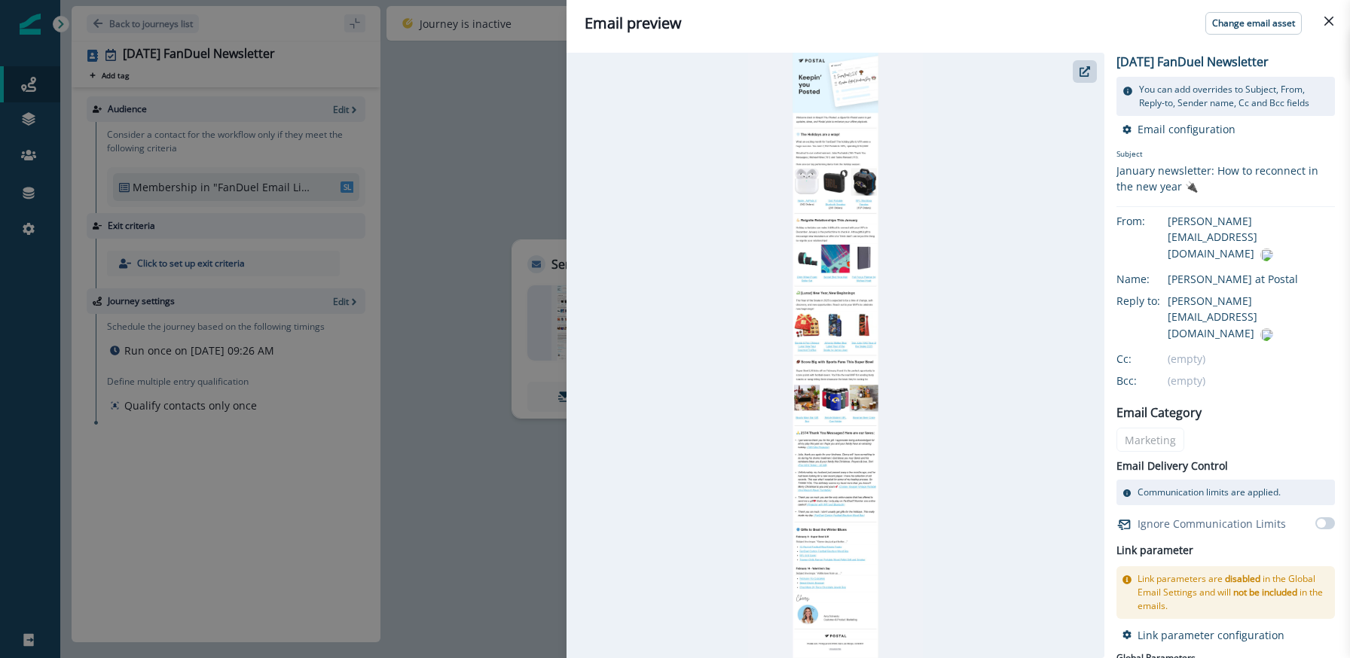
click at [127, 26] on div "Email preview Change email asset January 2025 FanDuel Newsletter You can add ov…" at bounding box center [675, 329] width 1350 height 658
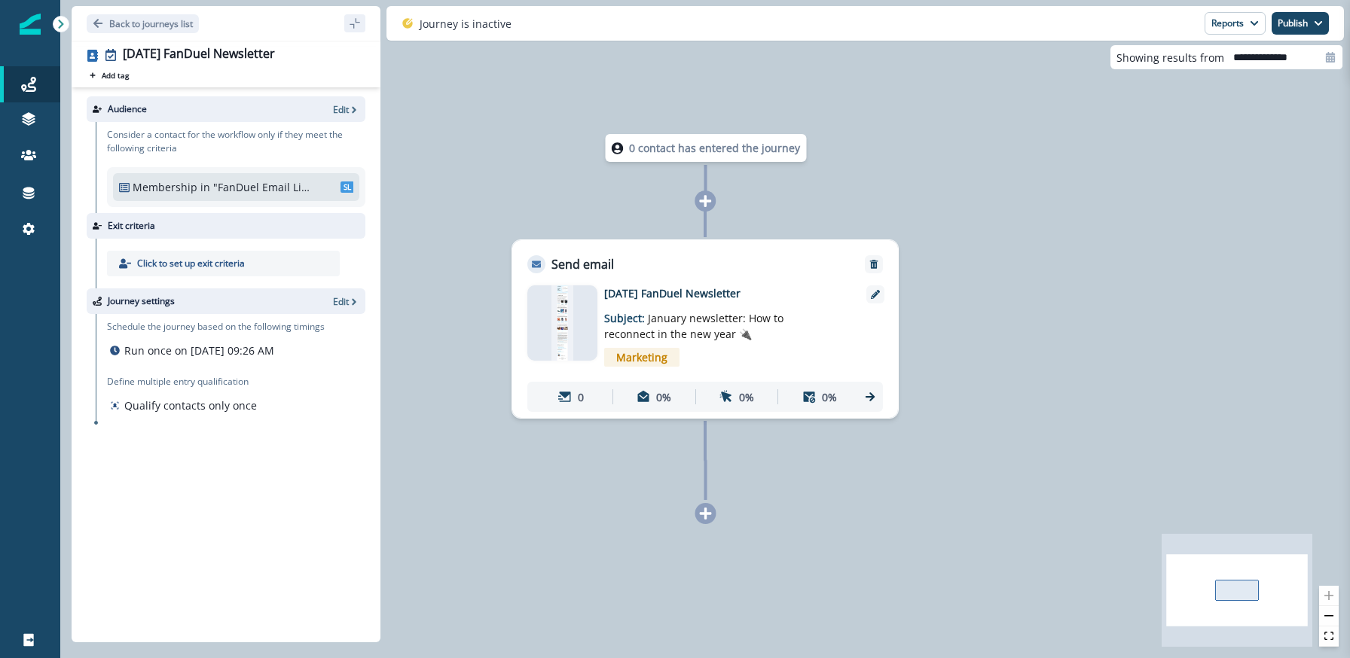
click at [127, 26] on p "Back to journeys list" at bounding box center [151, 23] width 84 height 13
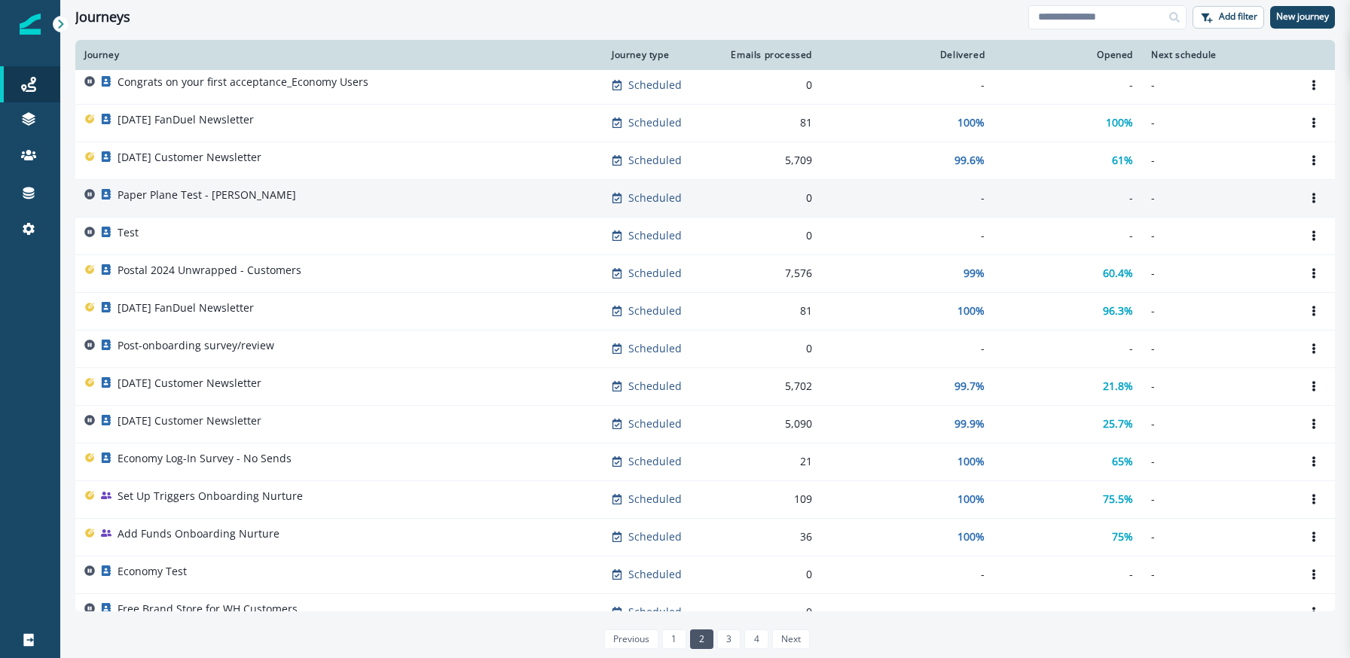
scroll to position [275, 0]
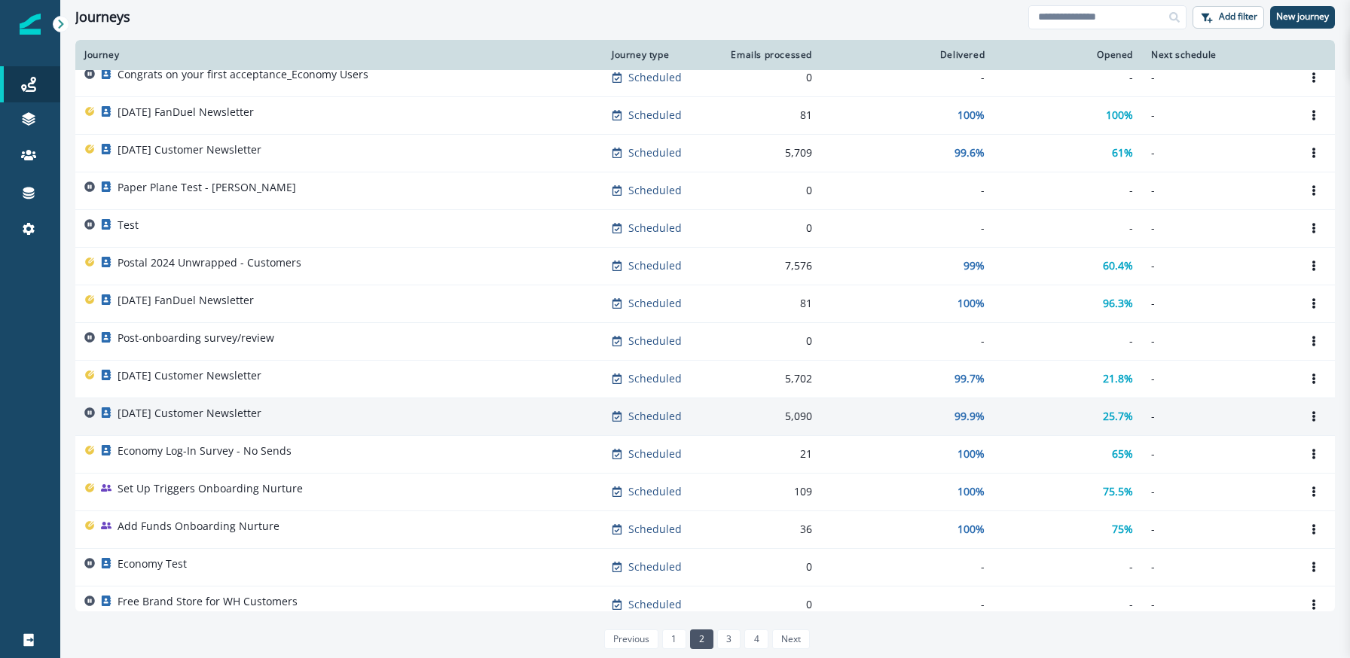
click at [236, 417] on p "[DATE] Customer Newsletter" at bounding box center [190, 413] width 144 height 15
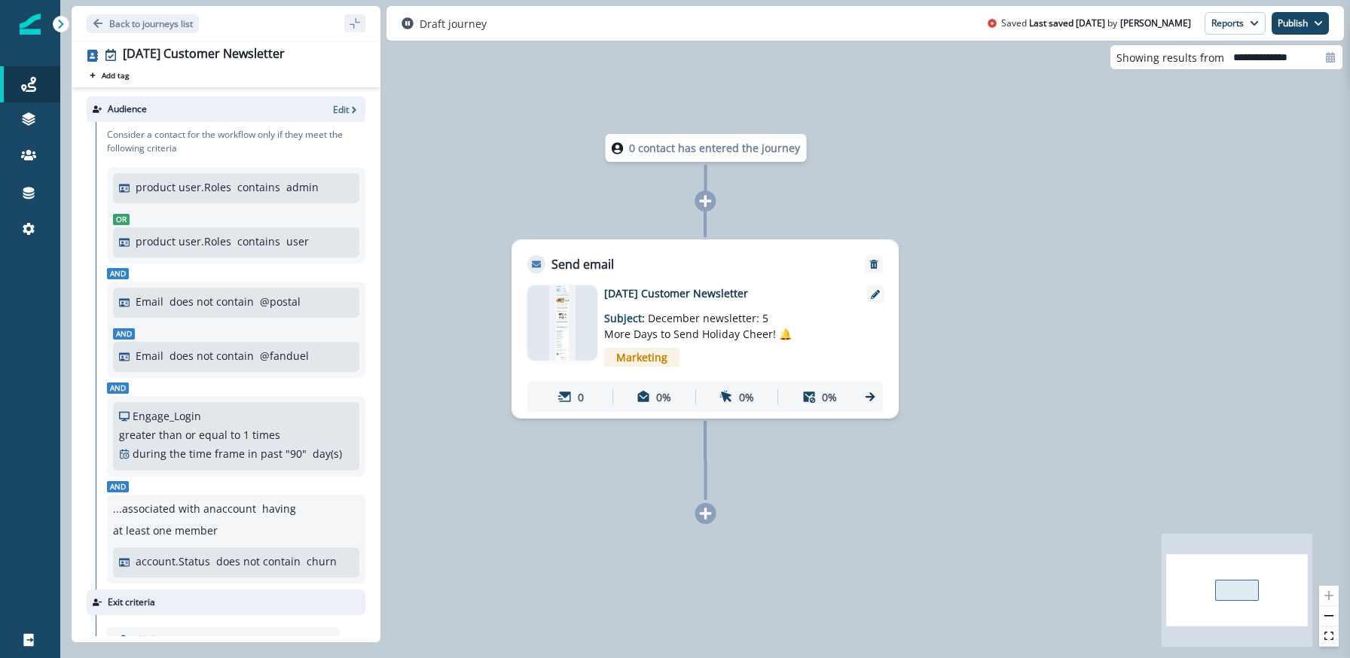
click at [525, 338] on div "Email asset changed, journey reports will be subject to change This asset has o…" at bounding box center [705, 345] width 386 height 145
click at [561, 331] on img at bounding box center [562, 322] width 26 height 75
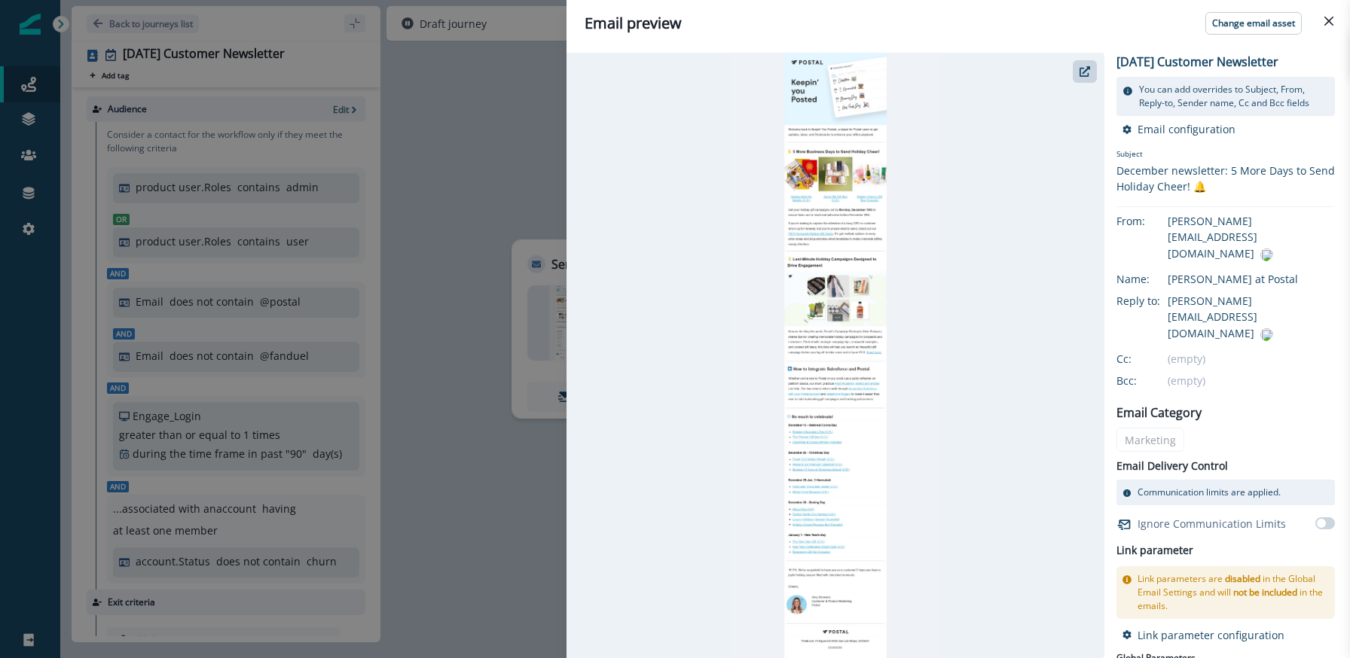
click at [472, 356] on div "Email preview Change email asset December 2024 Customer Newsletter You can add …" at bounding box center [675, 329] width 1350 height 658
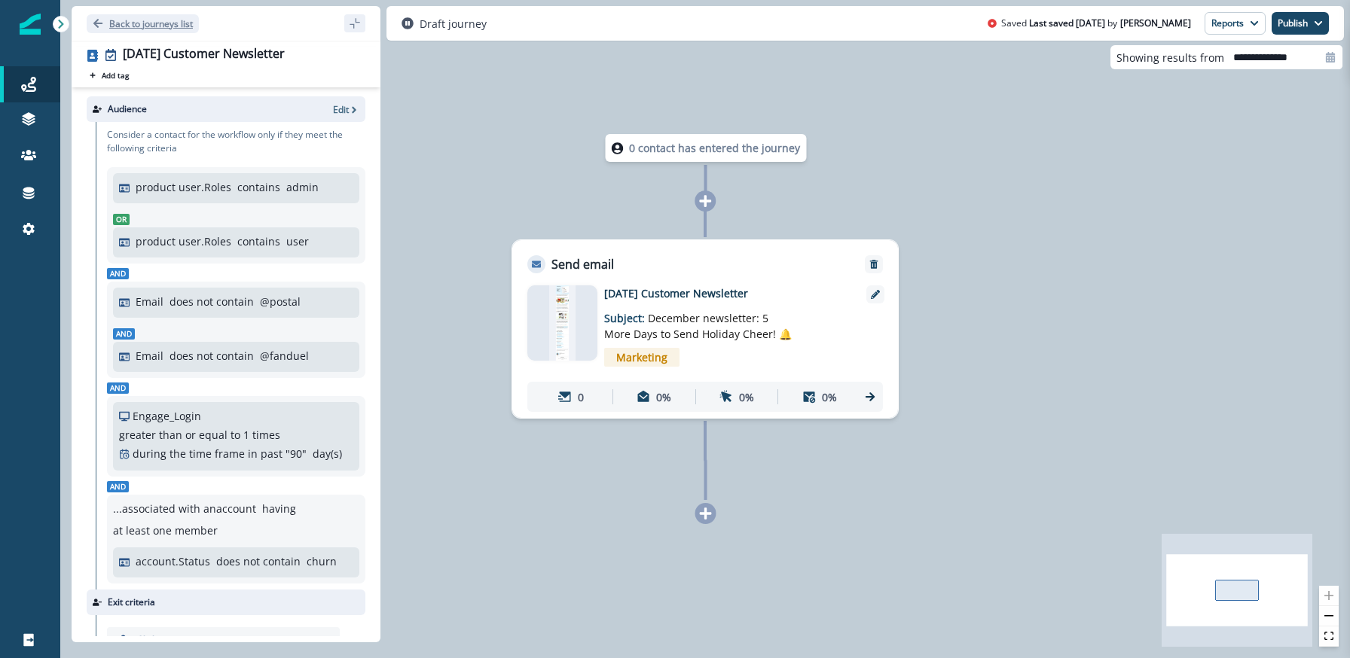
click at [133, 30] on button "Back to journeys list" at bounding box center [143, 23] width 112 height 19
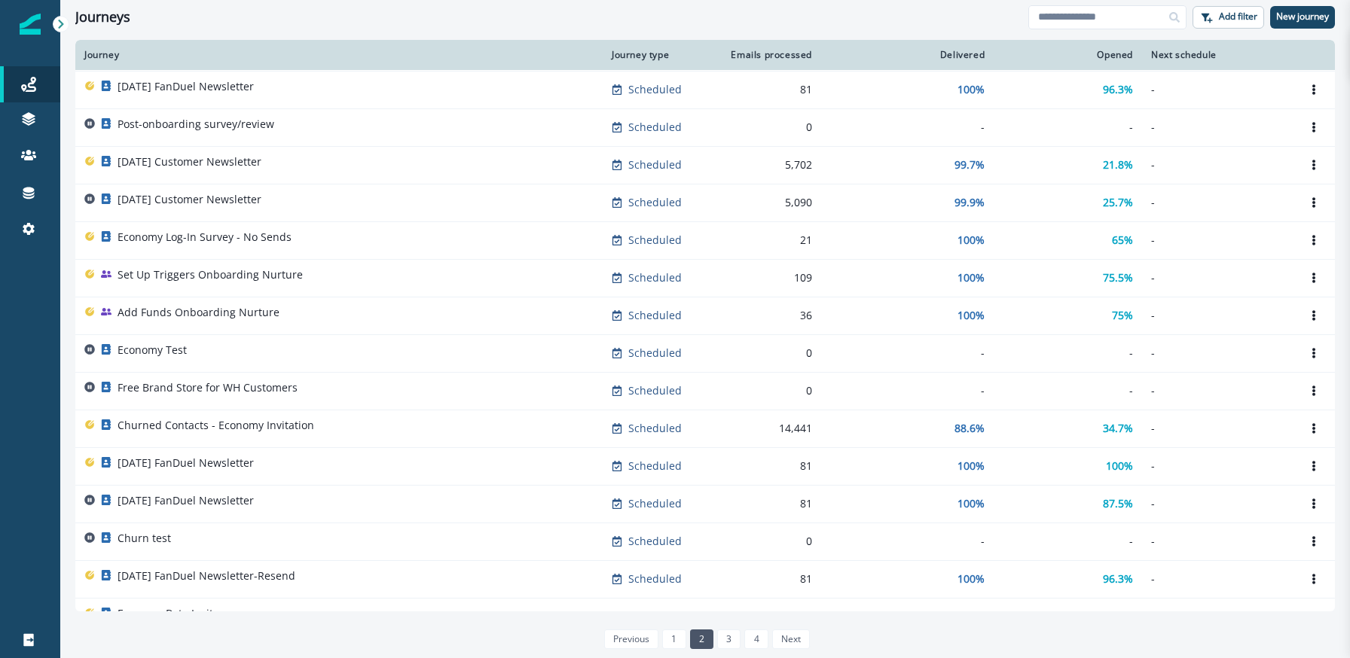
scroll to position [497, 0]
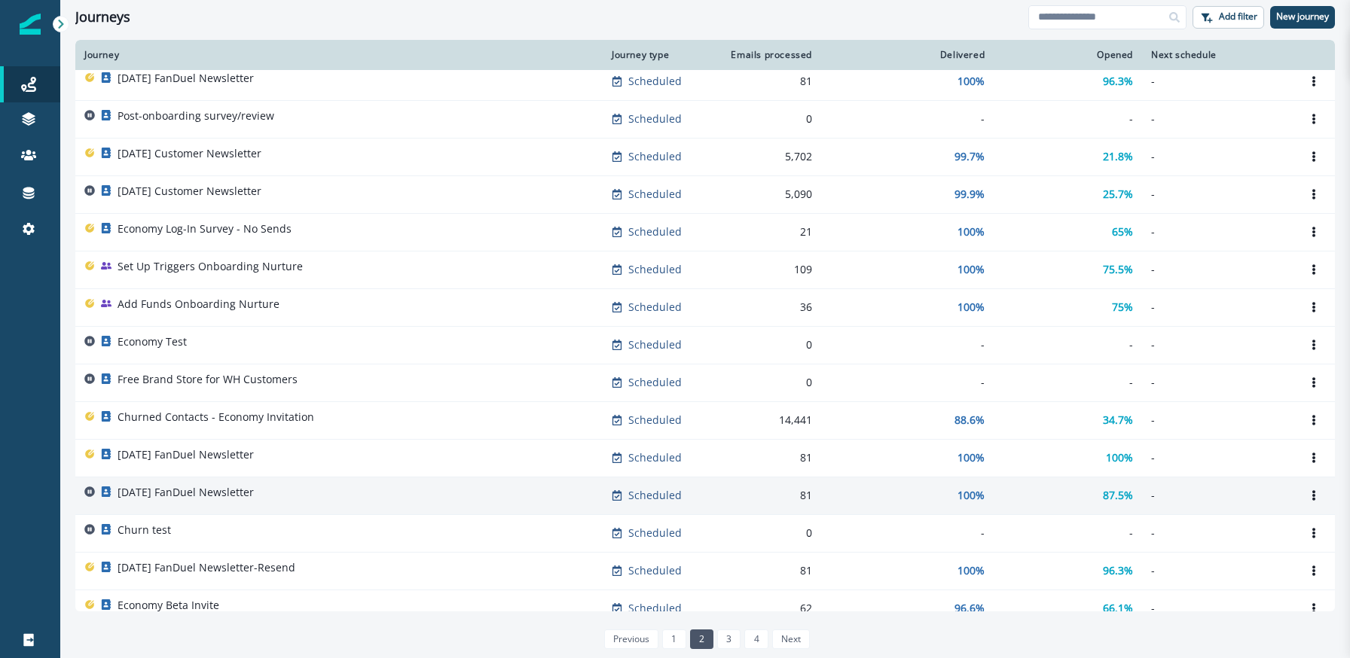
click at [289, 482] on td "[DATE] FanDuel Newsletter" at bounding box center [338, 496] width 527 height 38
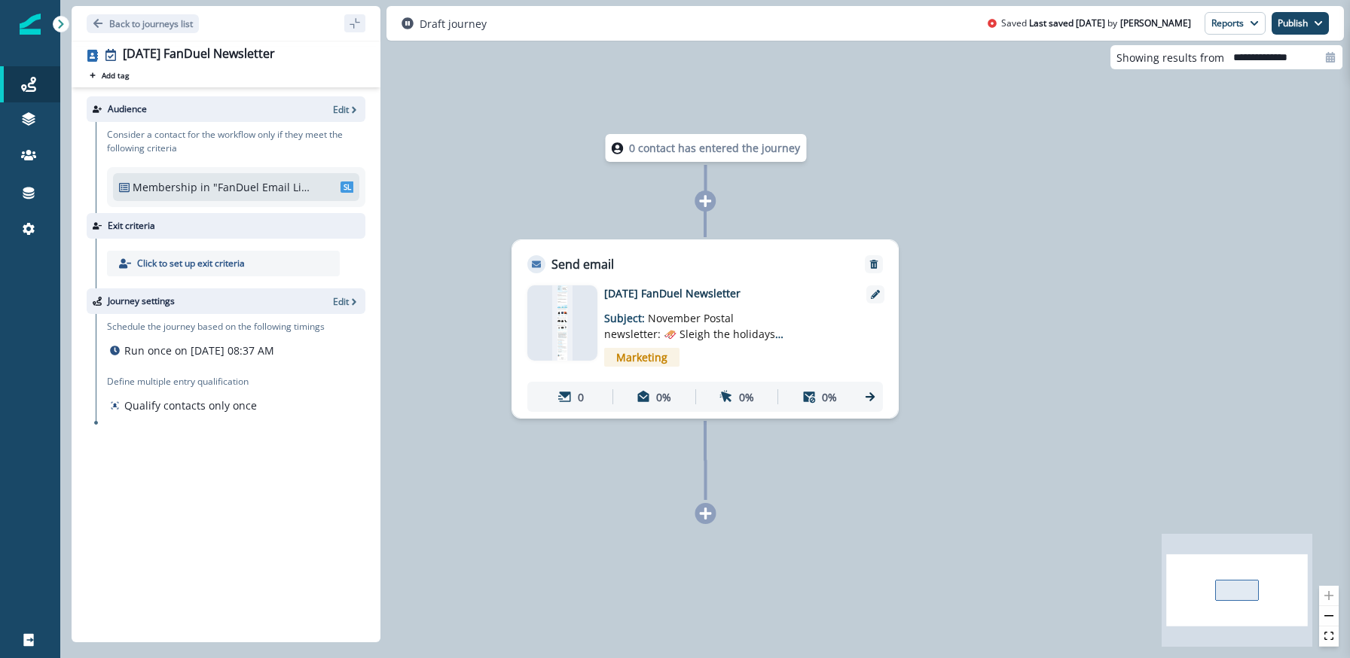
click at [552, 323] on img at bounding box center [562, 322] width 20 height 75
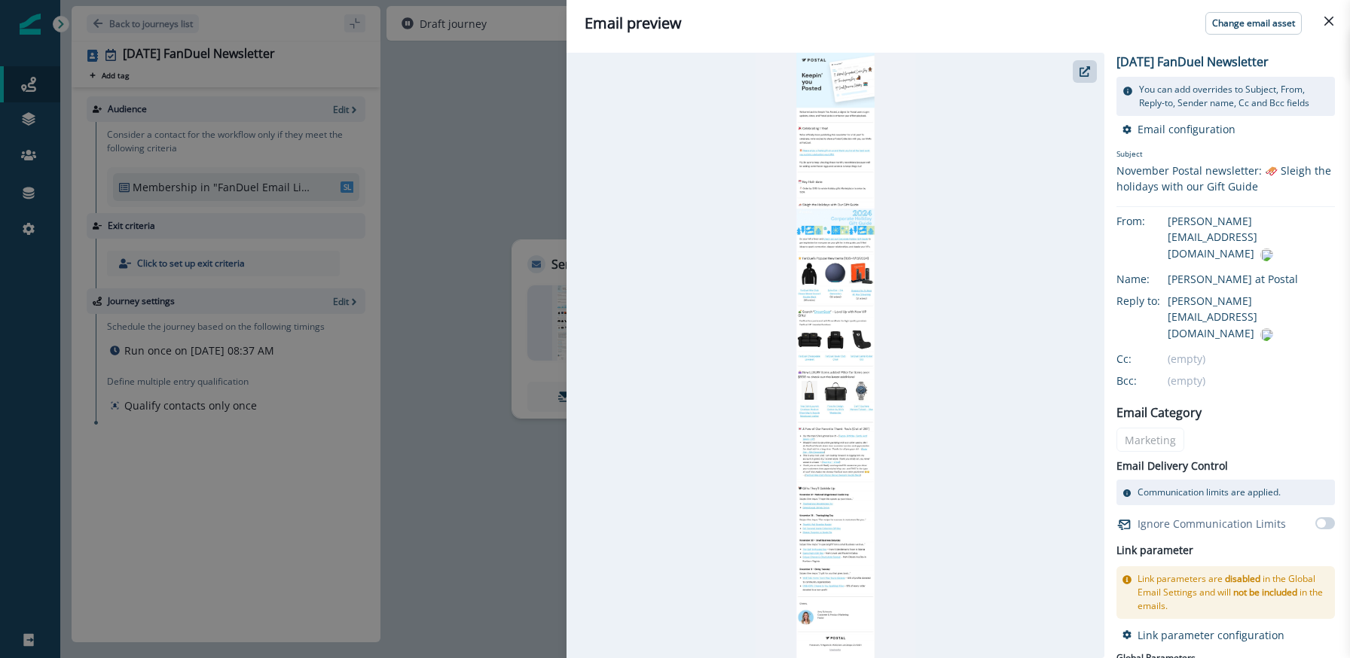
click at [144, 29] on div "Email preview Change email asset November 2024 FanDuel Newsletter You can add o…" at bounding box center [675, 329] width 1350 height 658
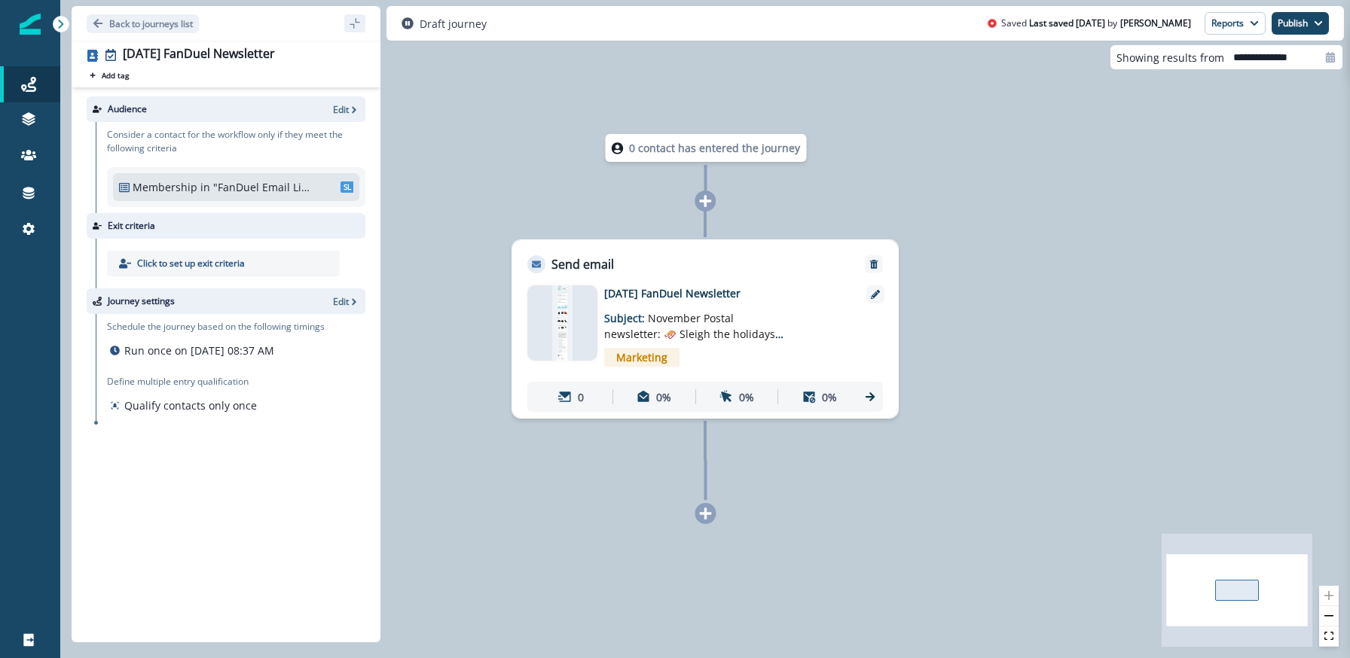
click at [144, 29] on p "Back to journeys list" at bounding box center [151, 23] width 84 height 13
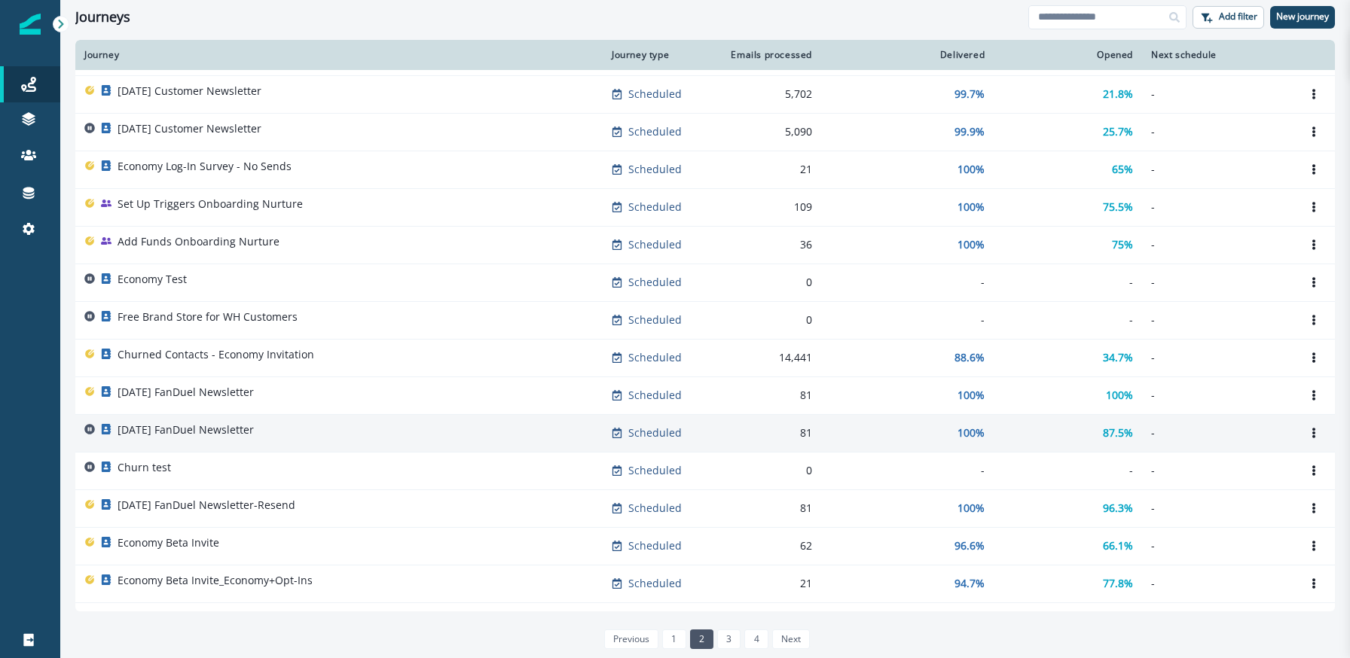
scroll to position [588, 0]
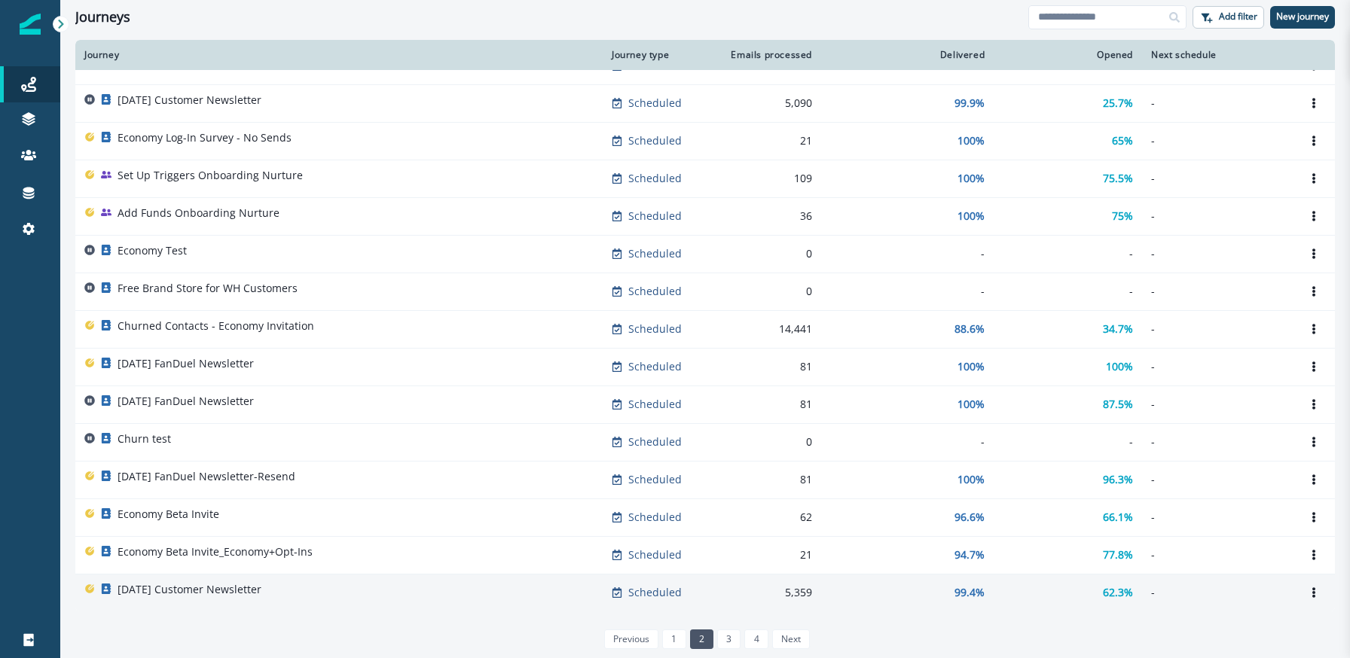
click at [188, 591] on p "[DATE] Customer Newsletter" at bounding box center [190, 589] width 144 height 15
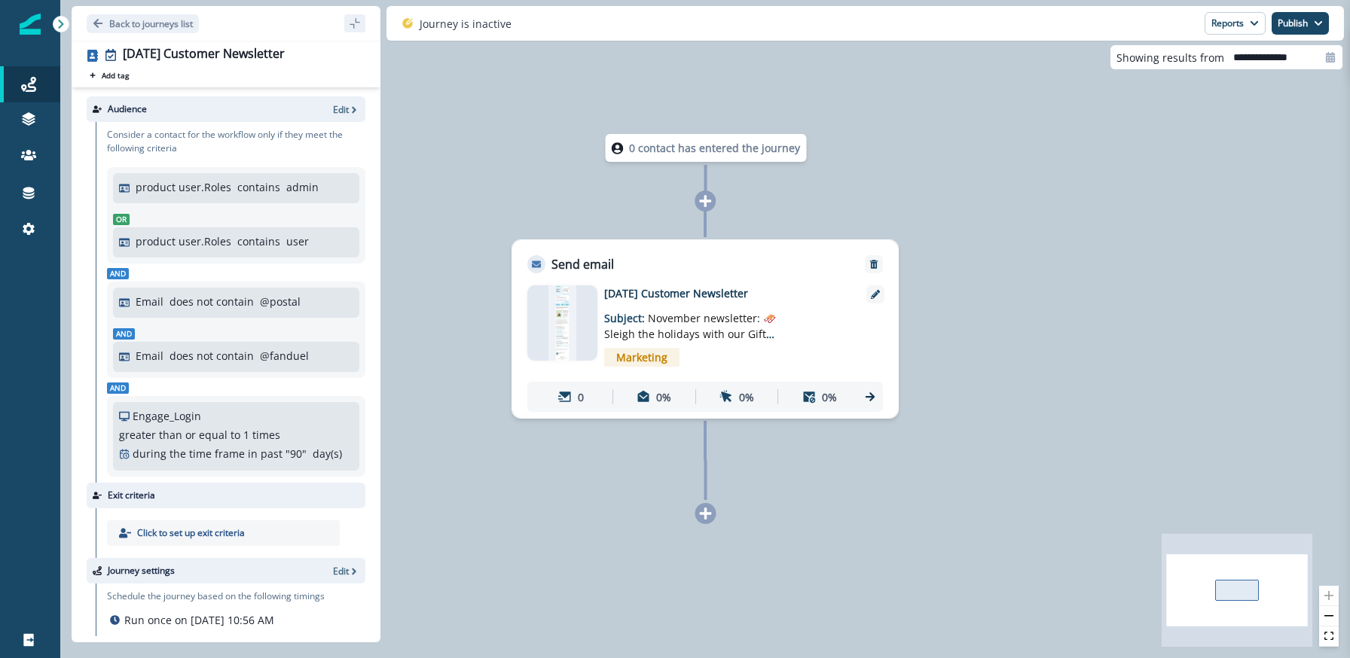
click at [542, 337] on div at bounding box center [562, 322] width 70 height 75
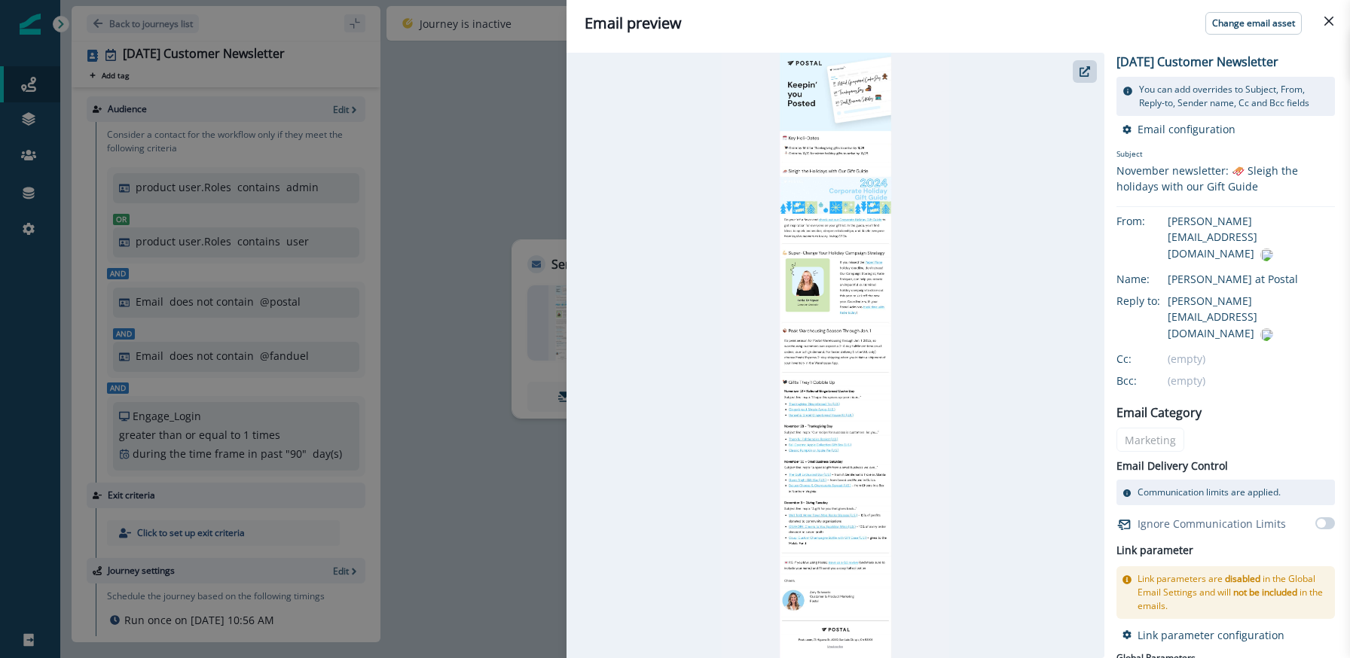
click at [420, 261] on div "Email preview Change email asset November 2024 Customer Newsletter You can add …" at bounding box center [675, 329] width 1350 height 658
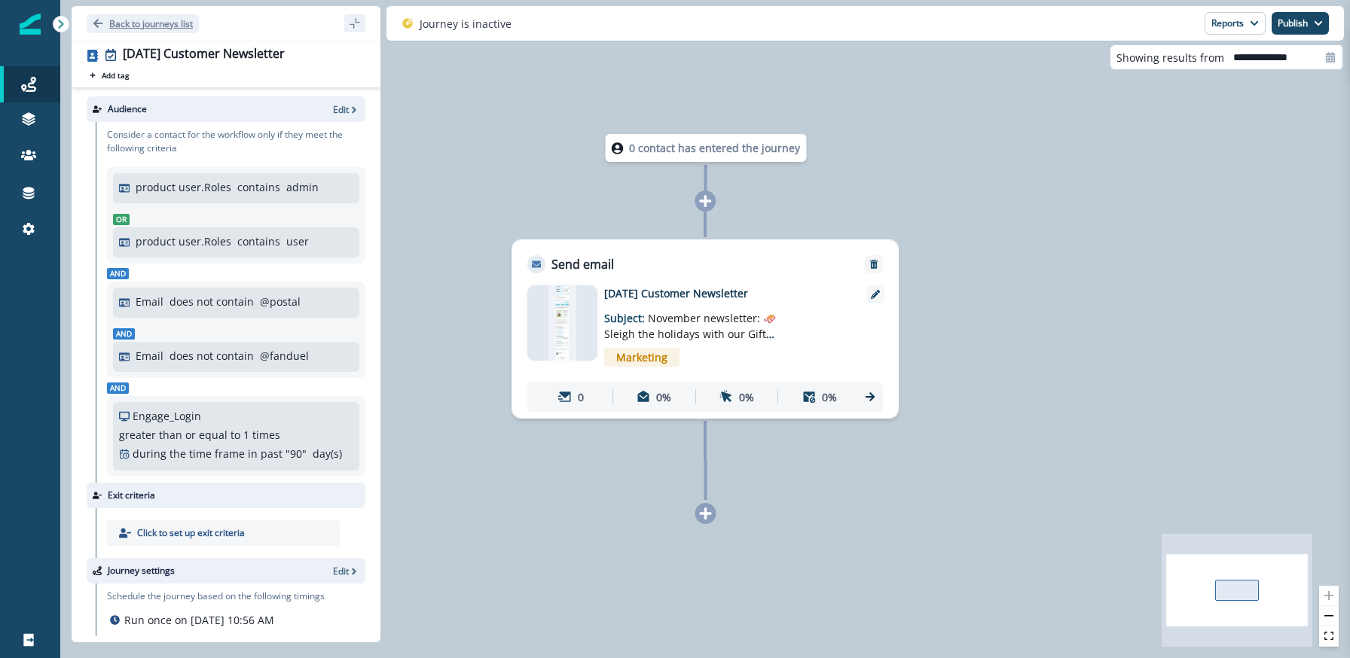
click at [117, 31] on button "Back to journeys list" at bounding box center [143, 23] width 112 height 19
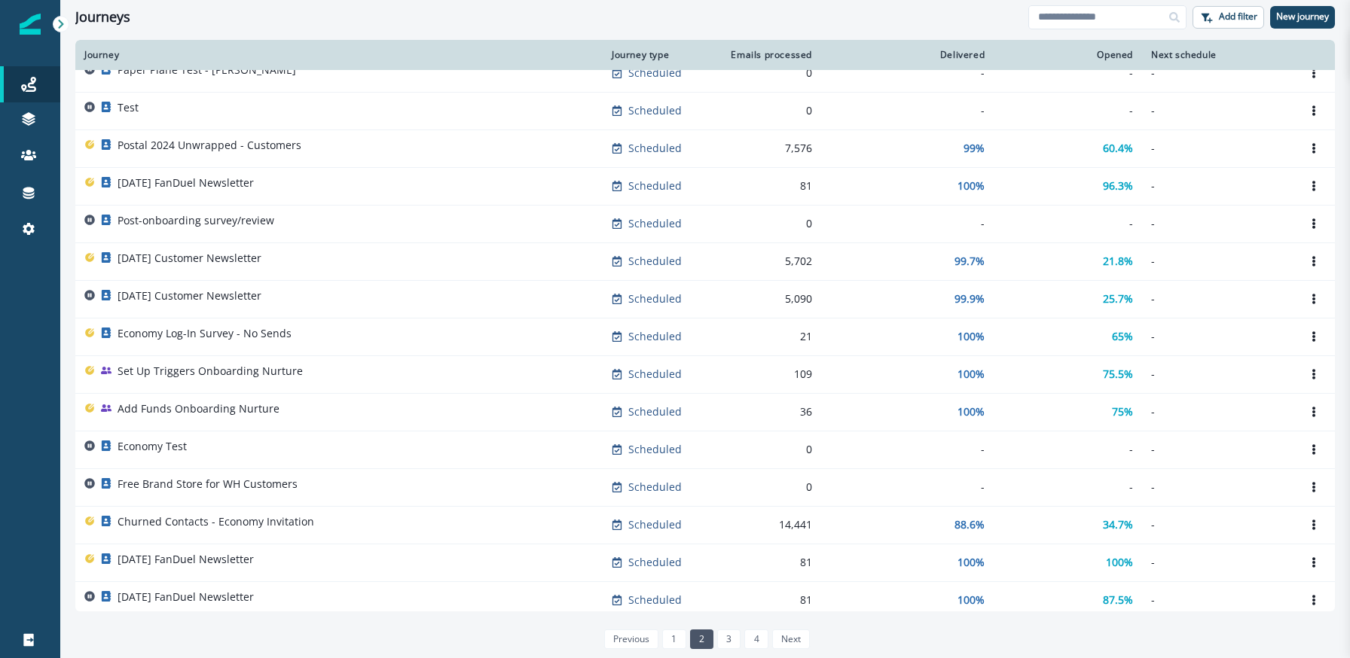
scroll to position [588, 0]
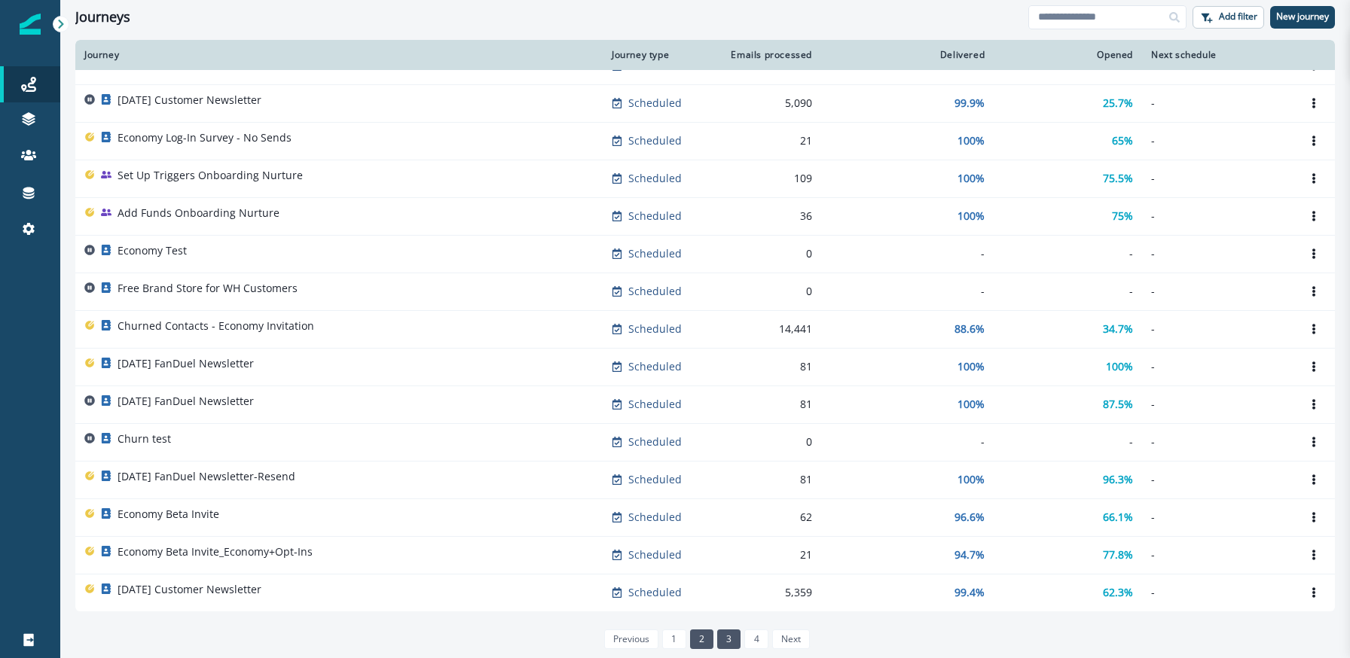
click at [728, 641] on link "3" at bounding box center [728, 640] width 23 height 20
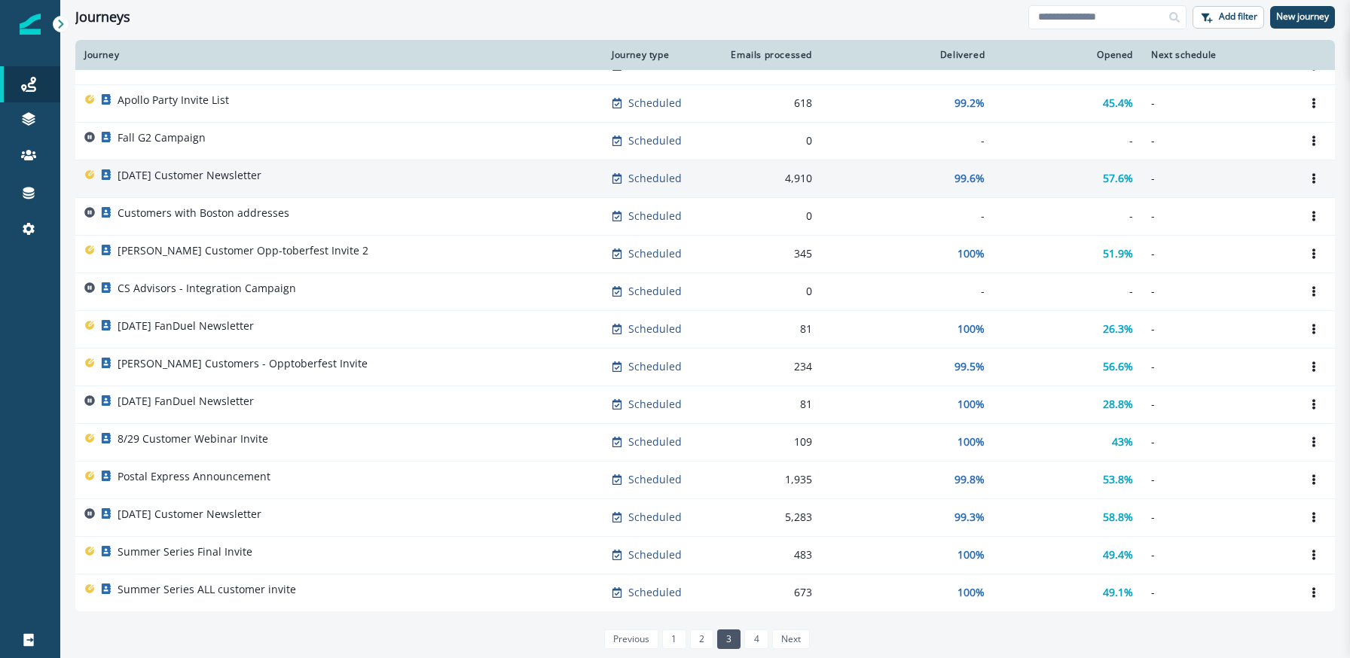
click at [261, 178] on p "September 2024 Customer Newsletter" at bounding box center [190, 175] width 144 height 15
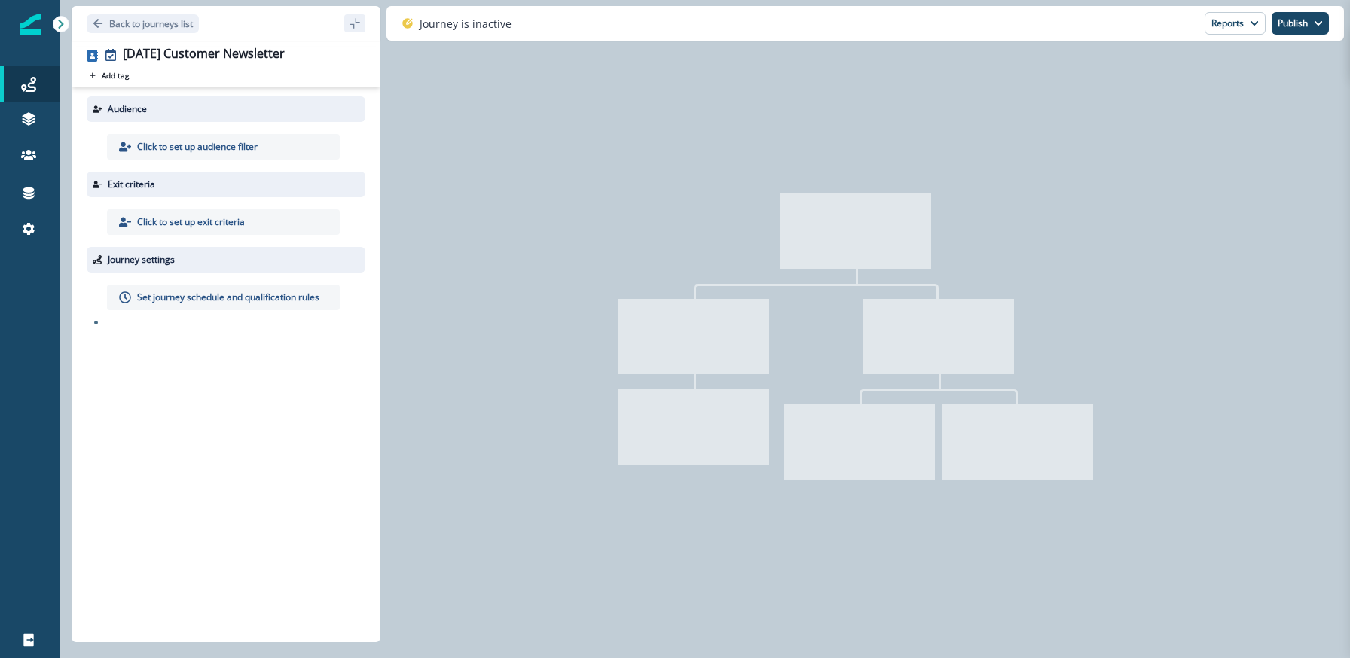
type input "**********"
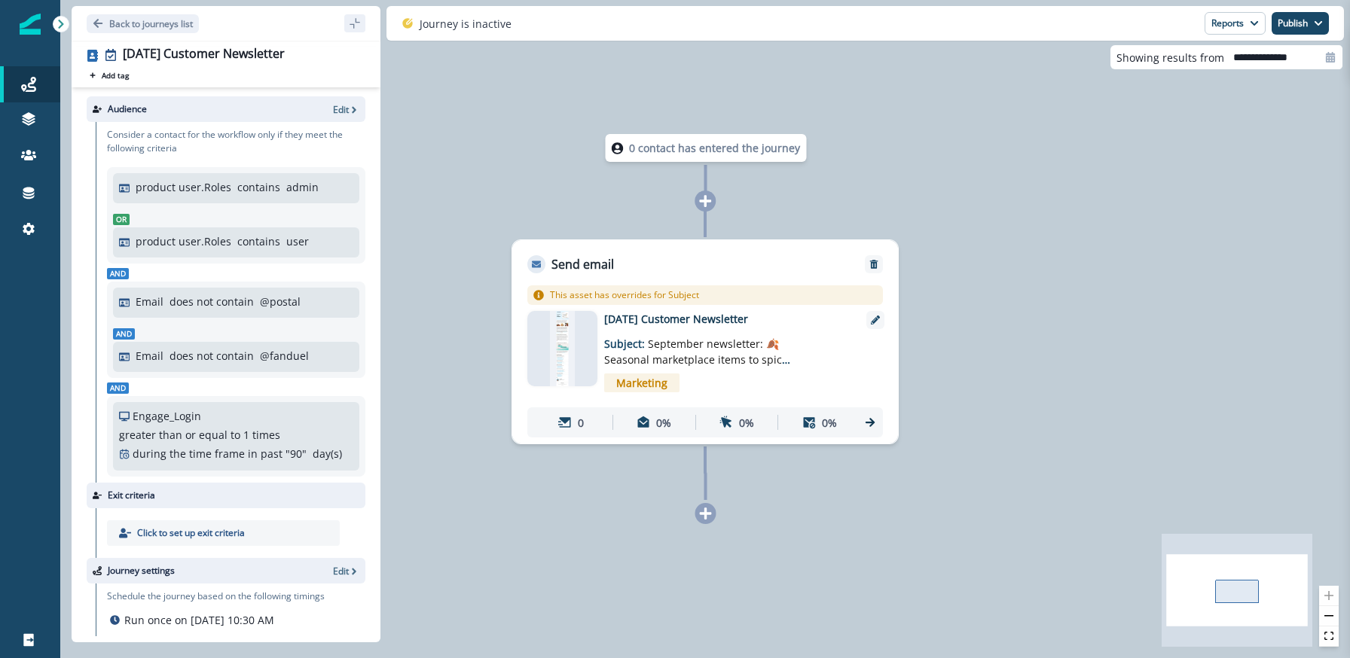
click at [563, 332] on img at bounding box center [562, 348] width 25 height 75
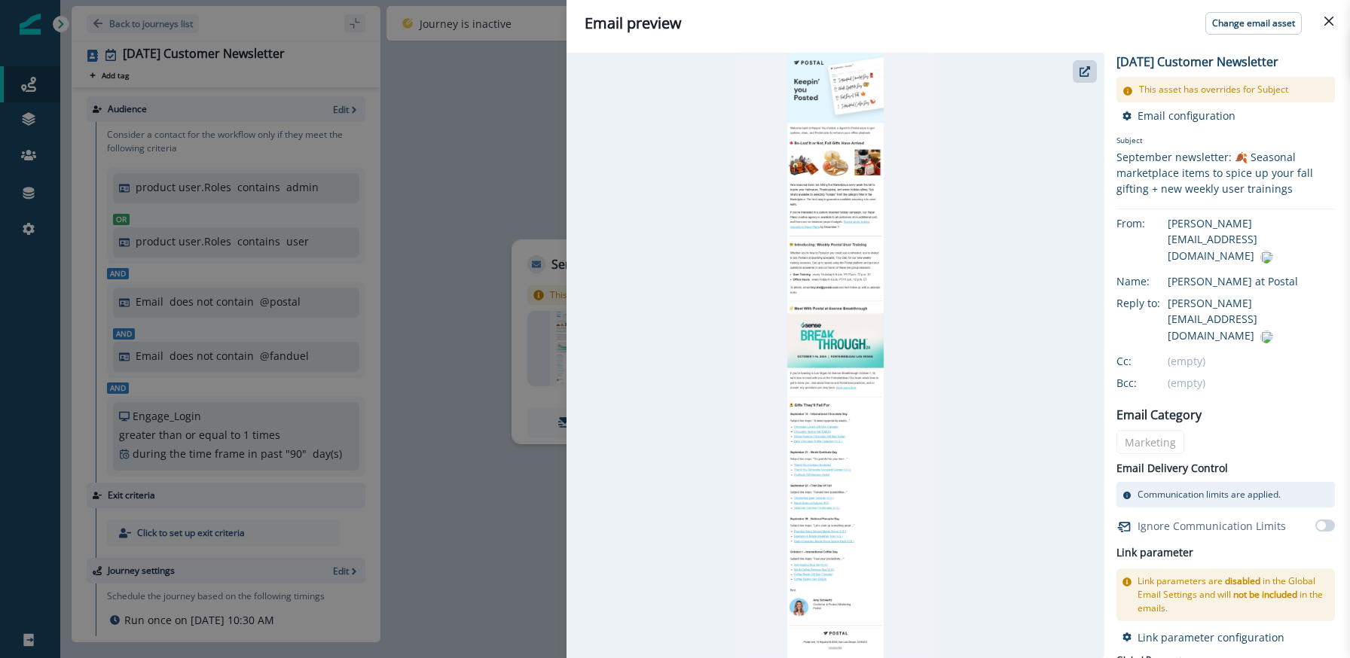
click at [503, 310] on div "Email preview Change email asset September 2024 Customer Newsletter This asset …" at bounding box center [675, 329] width 1350 height 658
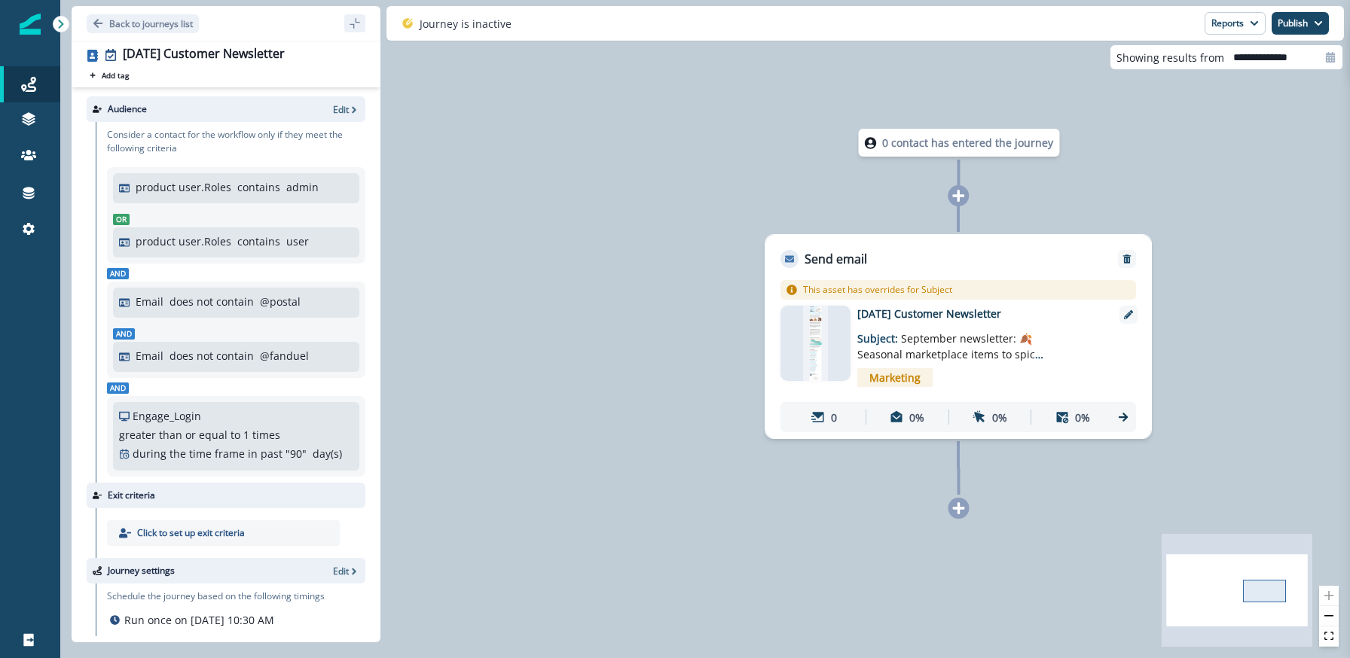
click at [830, 322] on div at bounding box center [815, 343] width 70 height 75
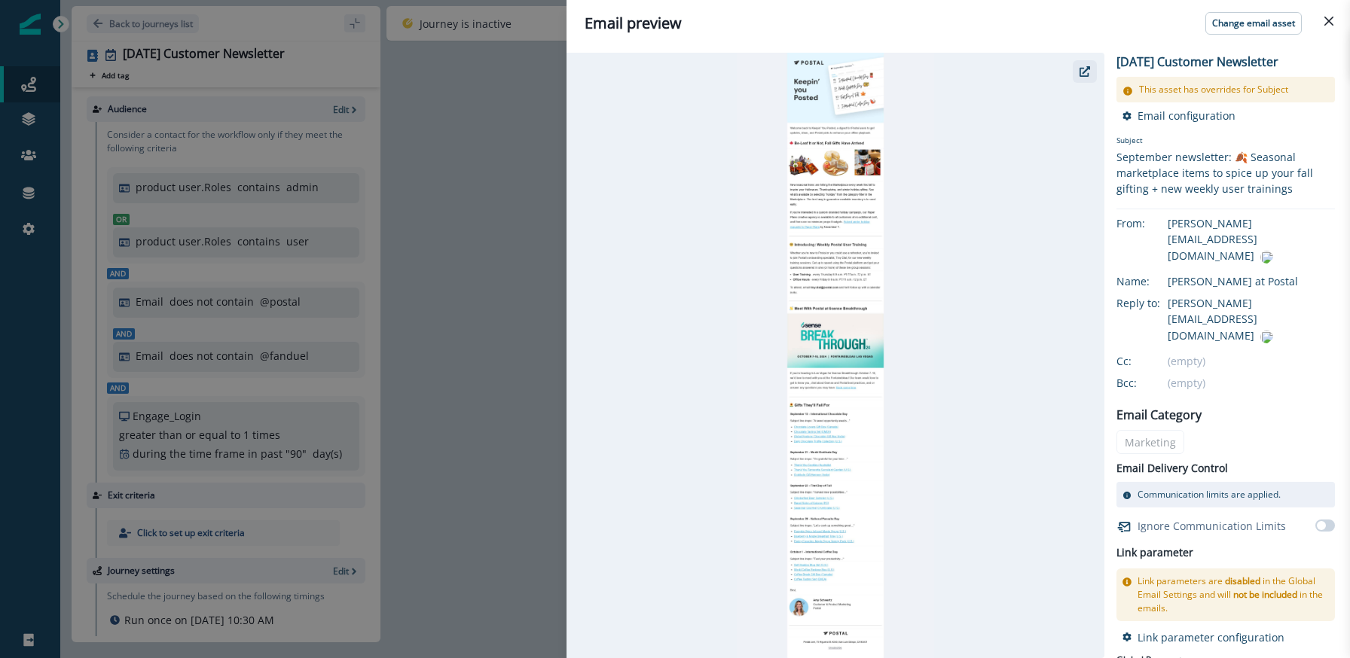
click at [1091, 71] on button "button" at bounding box center [1085, 71] width 24 height 23
click at [157, 17] on div "Email preview Change email asset September 2024 Customer Newsletter This asset …" at bounding box center [675, 329] width 1350 height 658
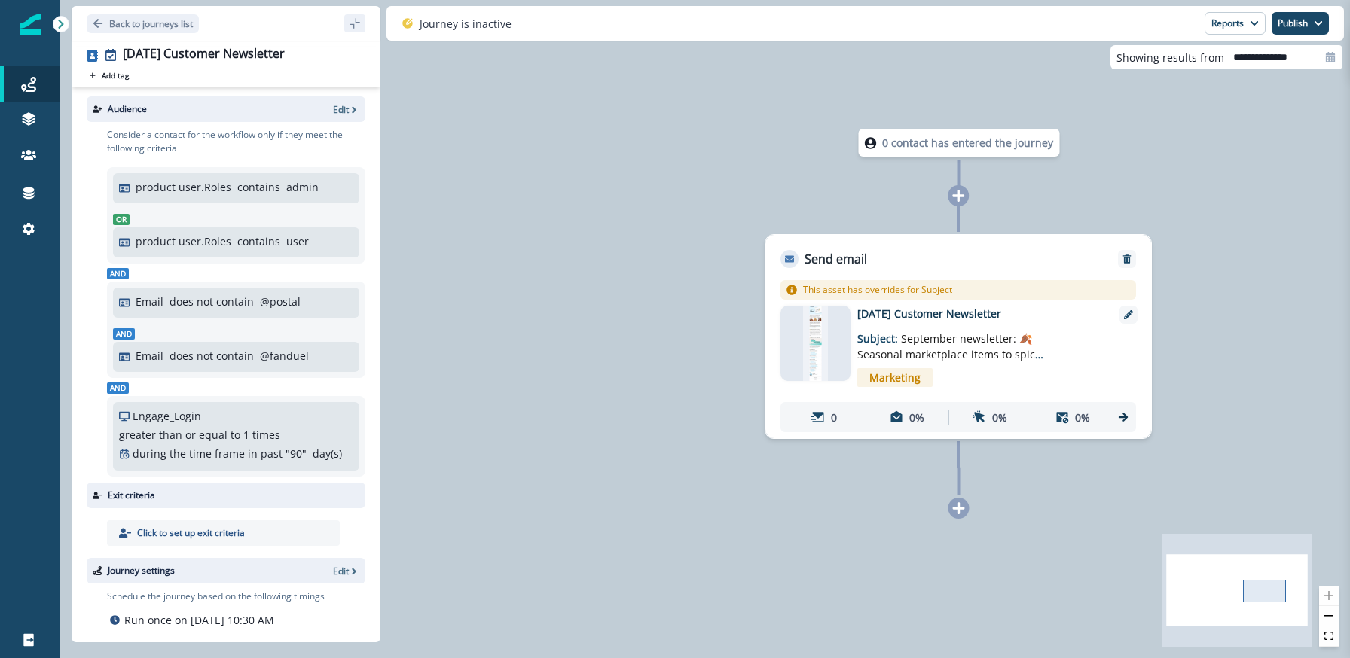
click at [157, 17] on p "Back to journeys list" at bounding box center [151, 23] width 84 height 13
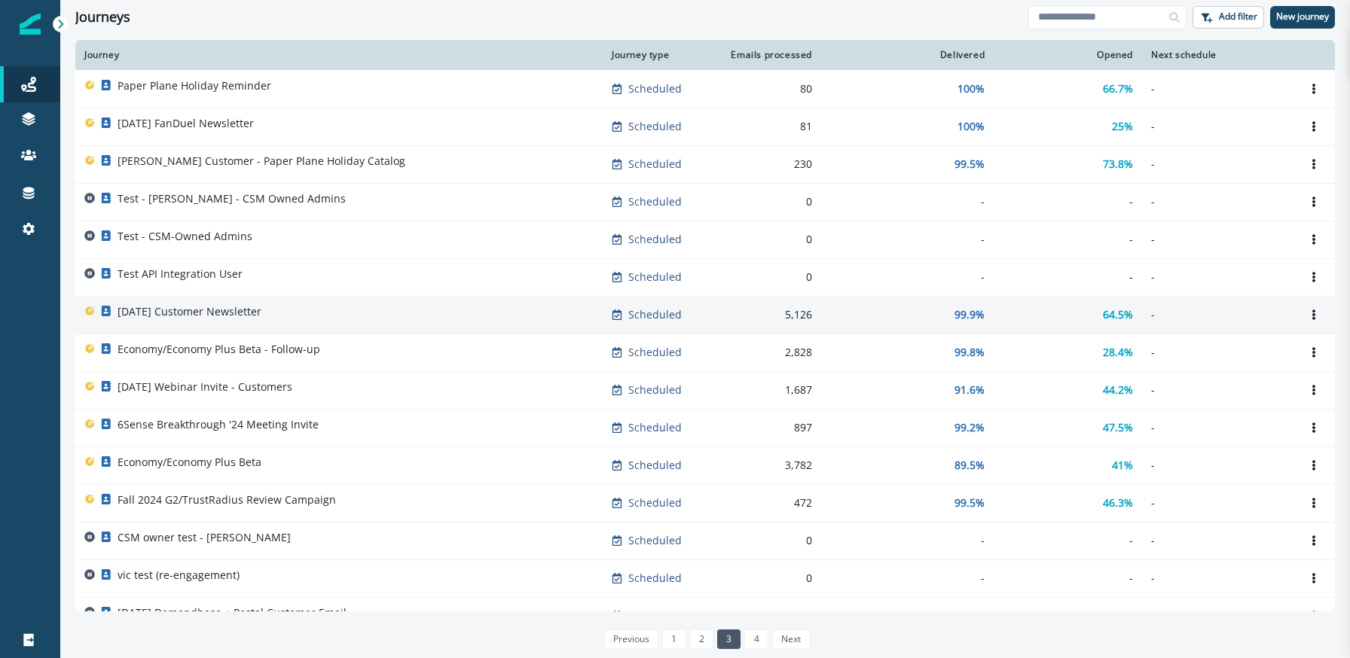
click at [231, 304] on p "October 2024 Customer Newsletter" at bounding box center [190, 311] width 144 height 15
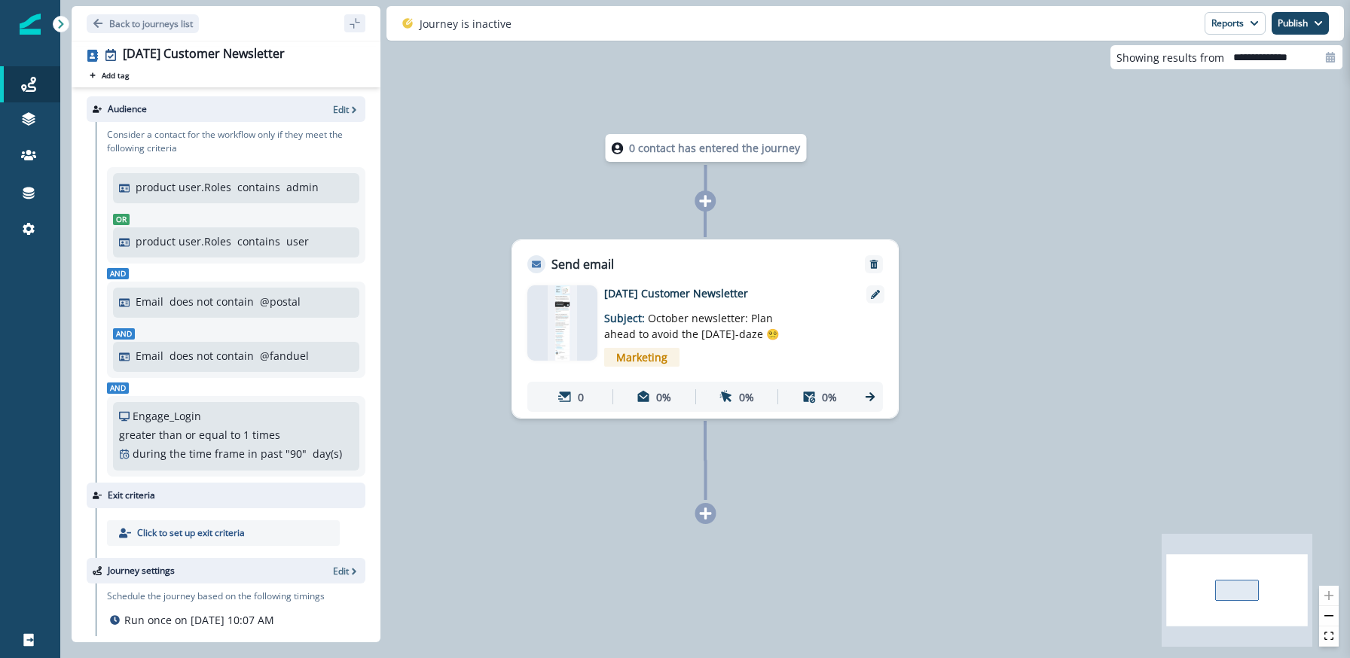
click at [540, 303] on div at bounding box center [562, 322] width 70 height 75
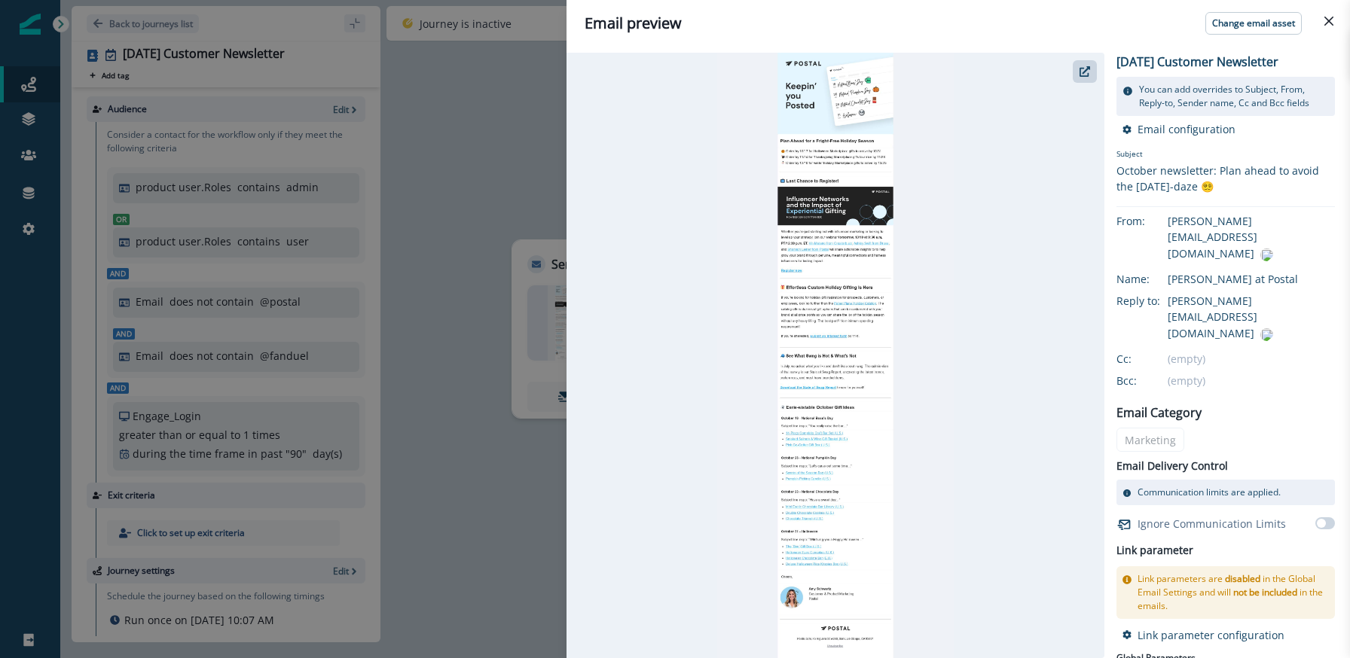
click at [503, 289] on div "Email preview Change email asset October 2024 Customer Newsletter You can add o…" at bounding box center [675, 329] width 1350 height 658
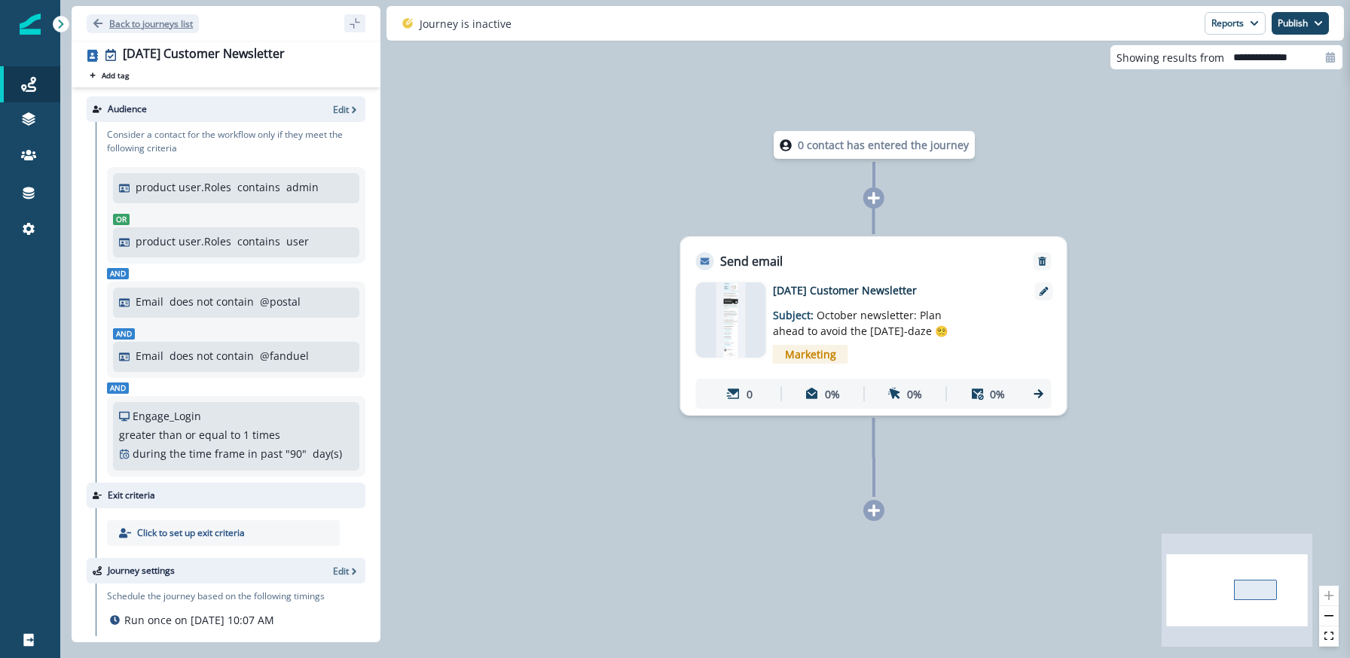
click at [169, 25] on p "Back to journeys list" at bounding box center [151, 23] width 84 height 13
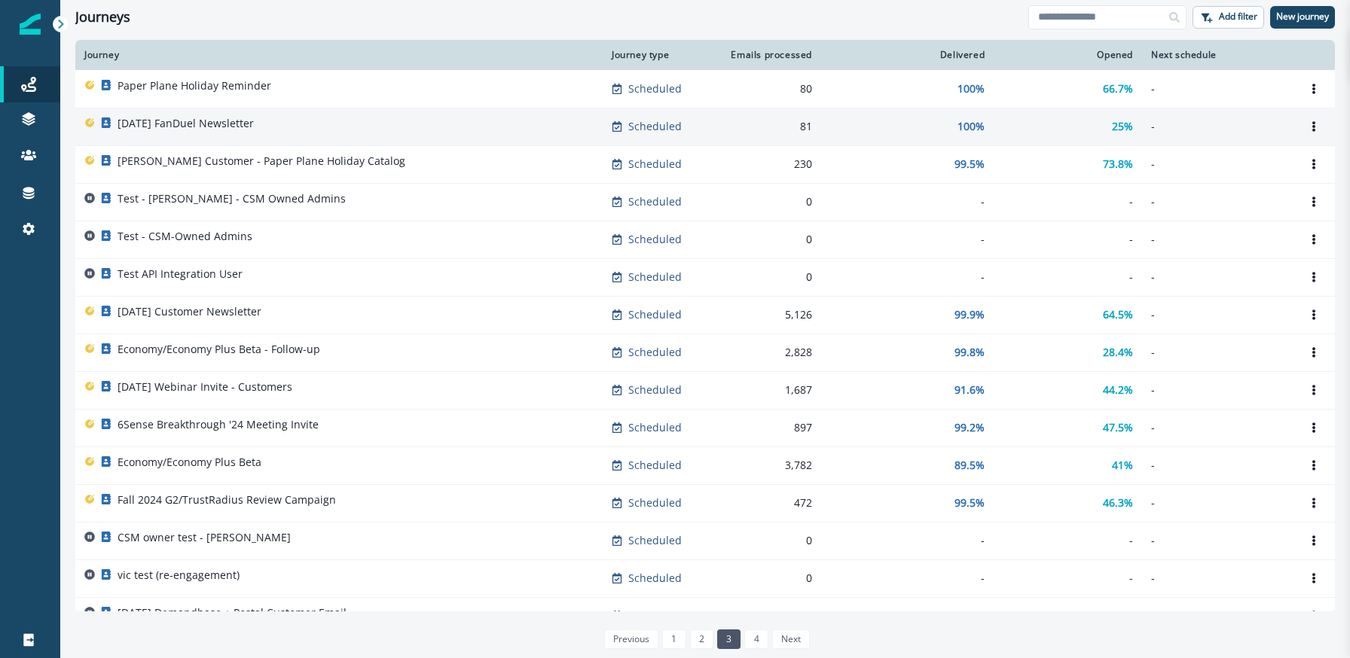
click at [218, 132] on div "October 2024 FanDuel Newsletter" at bounding box center [186, 126] width 136 height 21
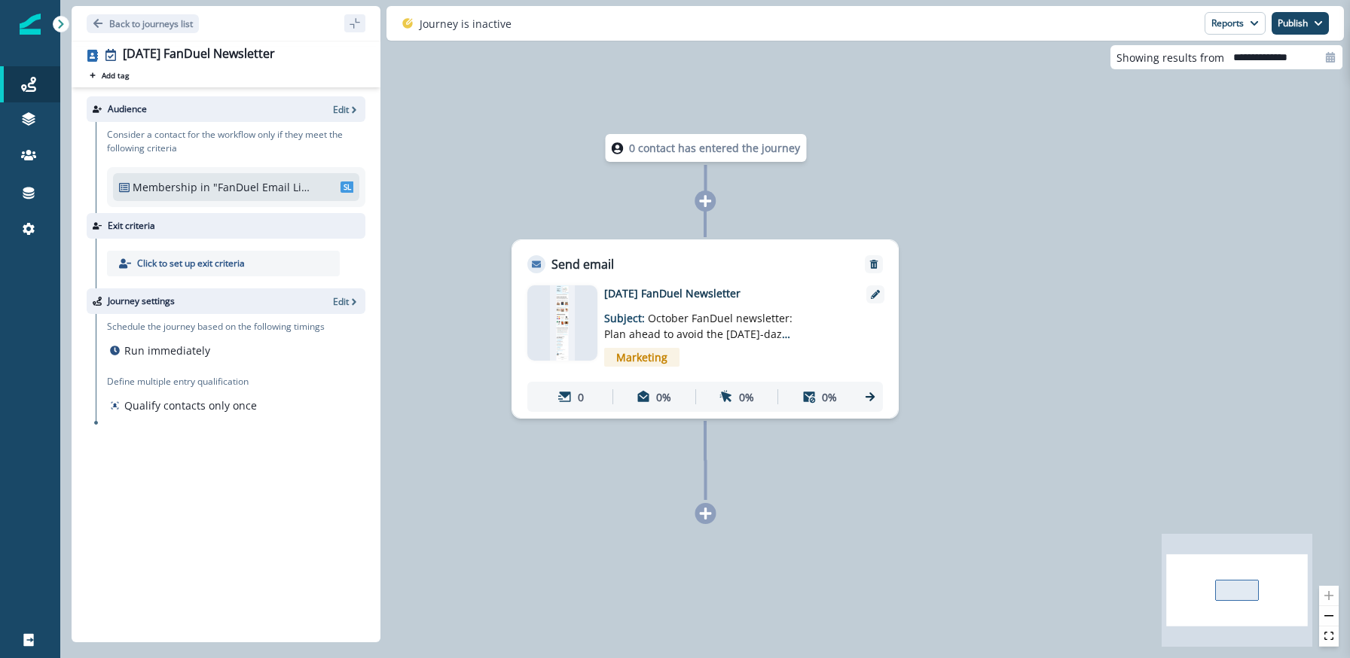
click at [544, 321] on div at bounding box center [562, 322] width 70 height 75
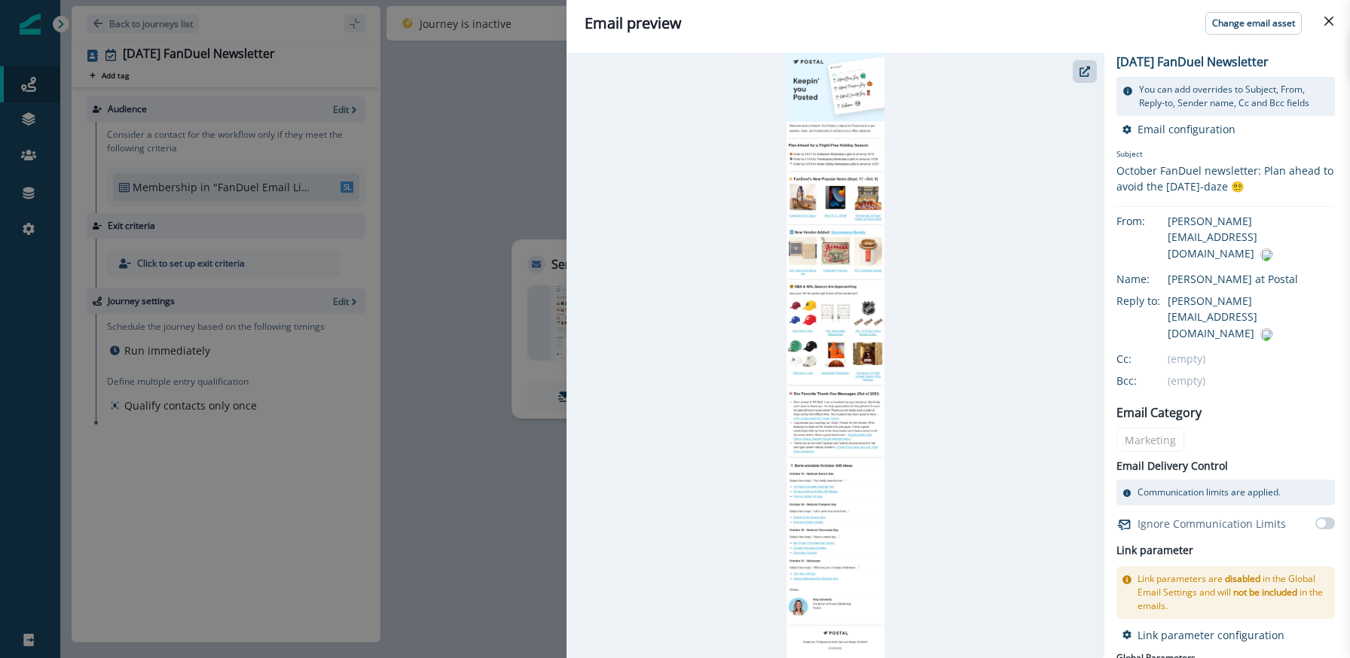
click at [94, 13] on div "Email preview Change email asset October 2024 FanDuel Newsletter You can add ov…" at bounding box center [675, 329] width 1350 height 658
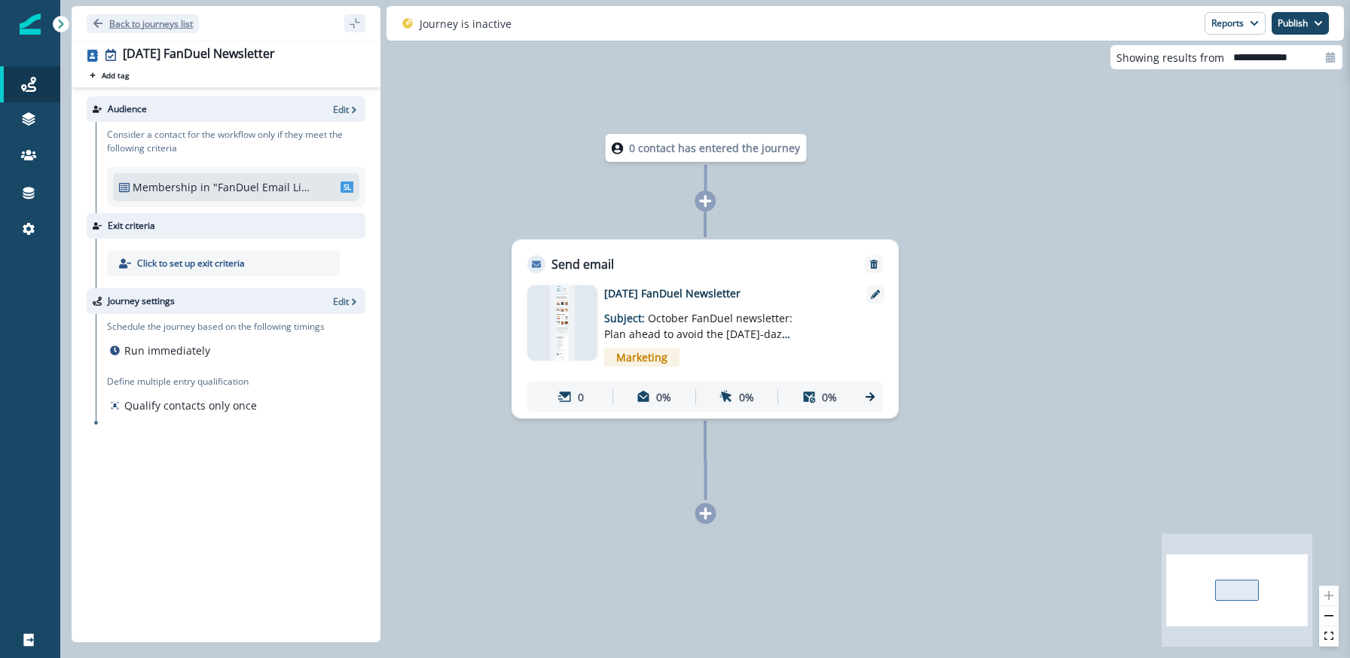
click at [114, 23] on p "Back to journeys list" at bounding box center [151, 23] width 84 height 13
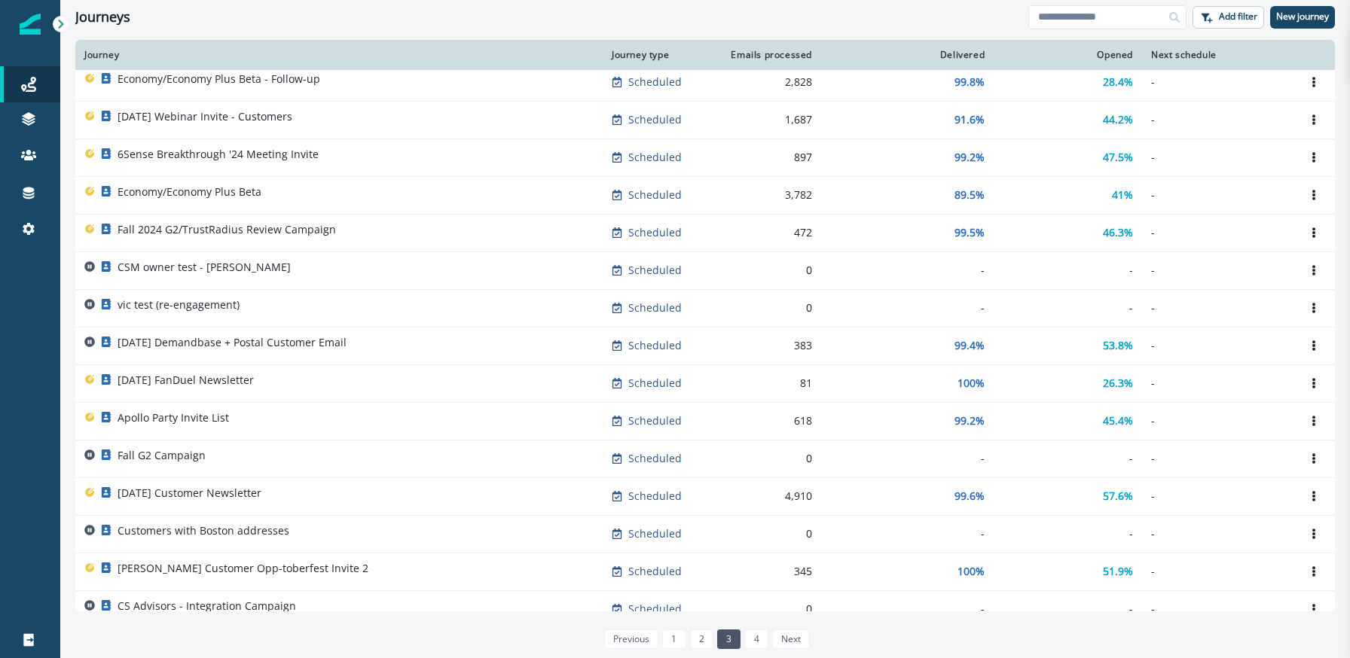
scroll to position [272, 0]
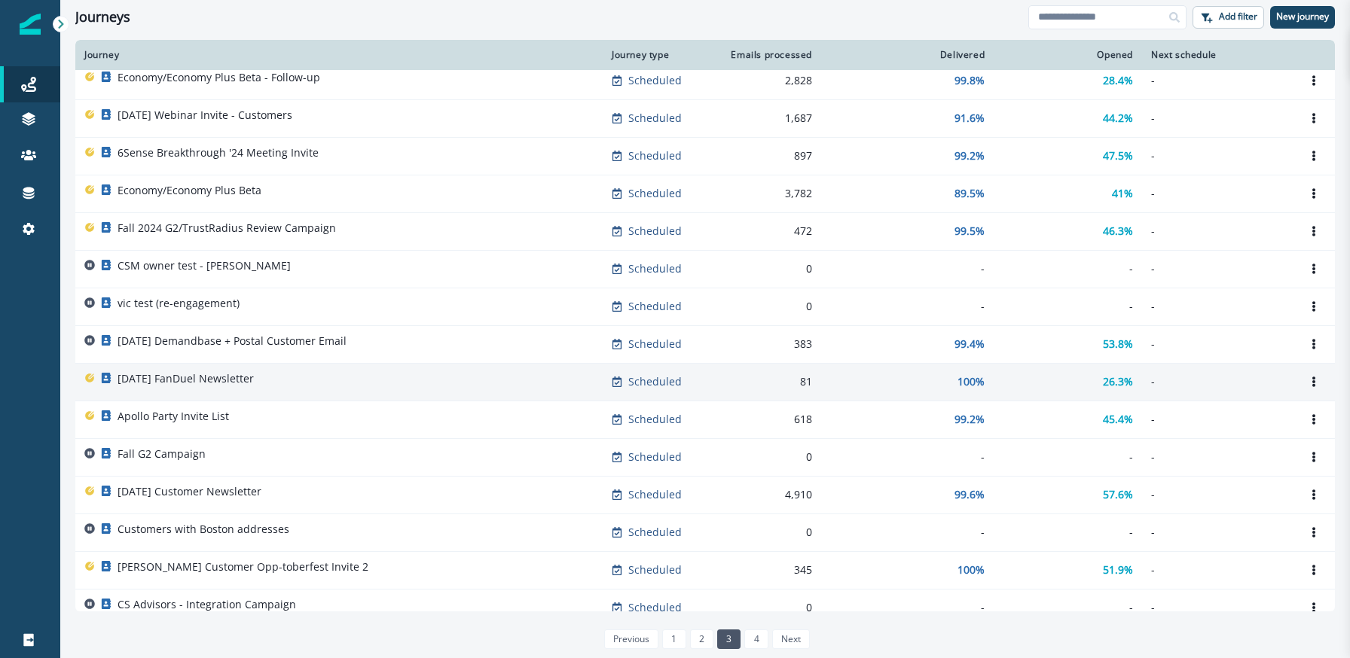
click at [254, 377] on p "September 2024 FanDuel Newsletter" at bounding box center [186, 378] width 136 height 15
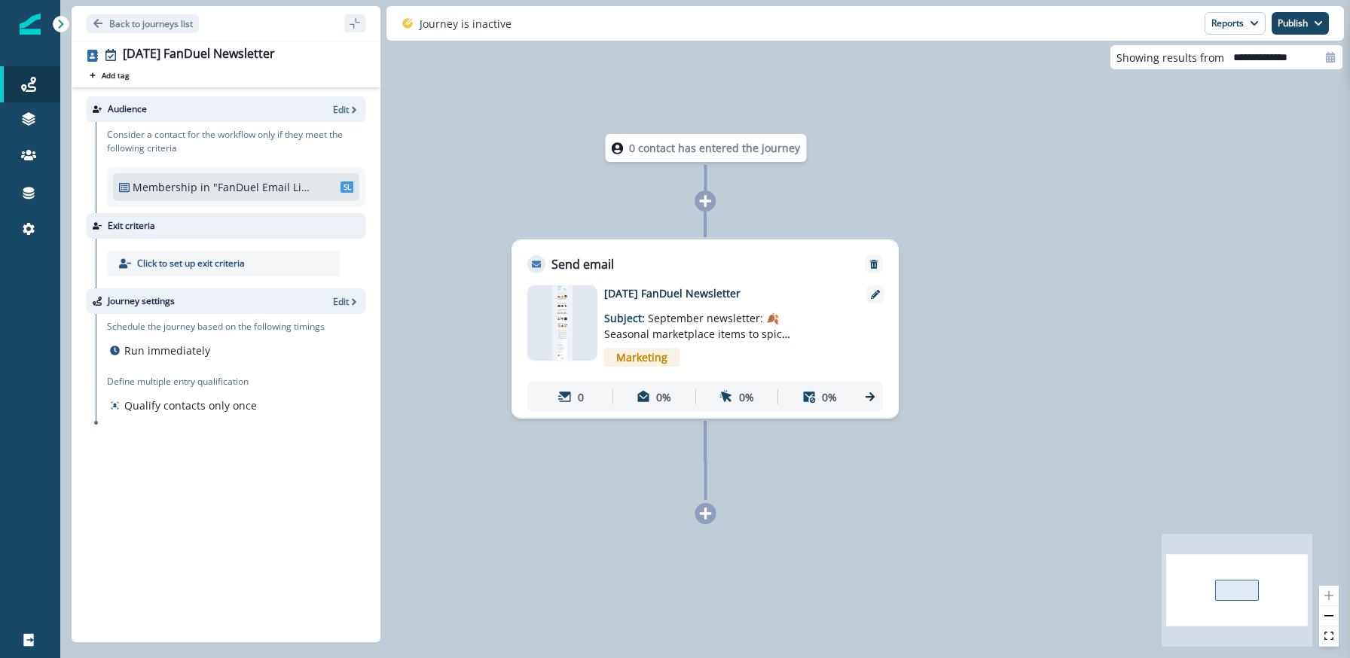
click at [565, 322] on img at bounding box center [562, 322] width 20 height 75
